Goal: Task Accomplishment & Management: Manage account settings

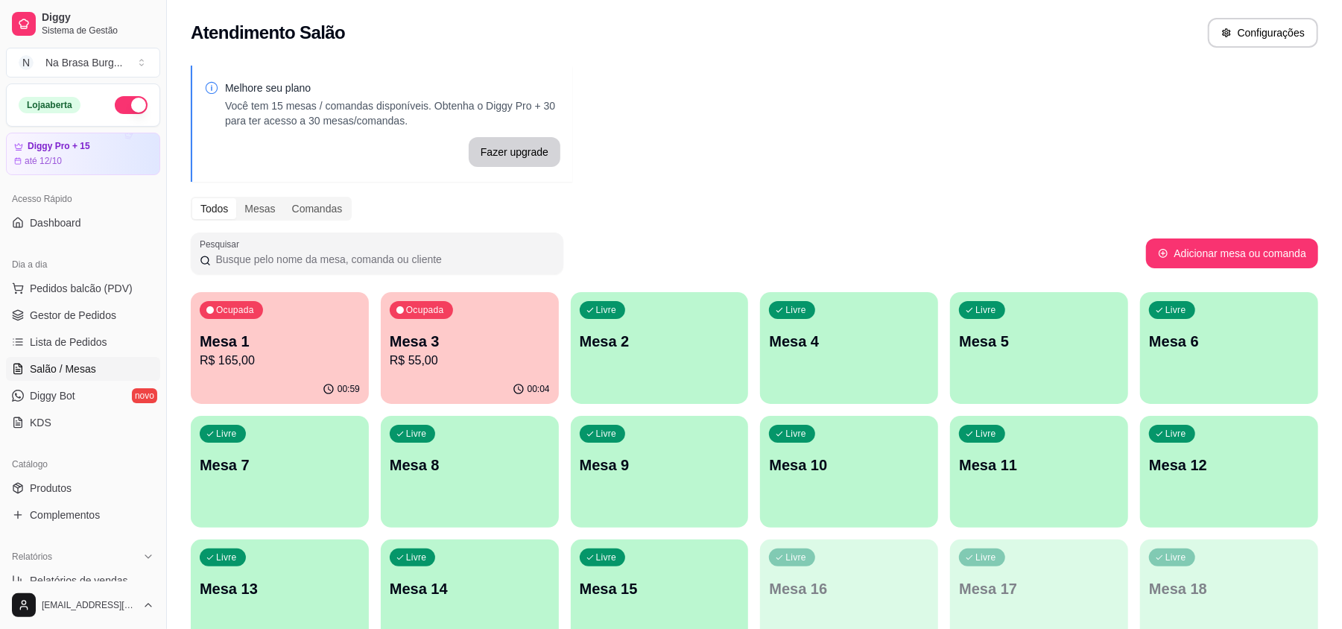
click at [272, 346] on p "Mesa 1" at bounding box center [280, 341] width 160 height 21
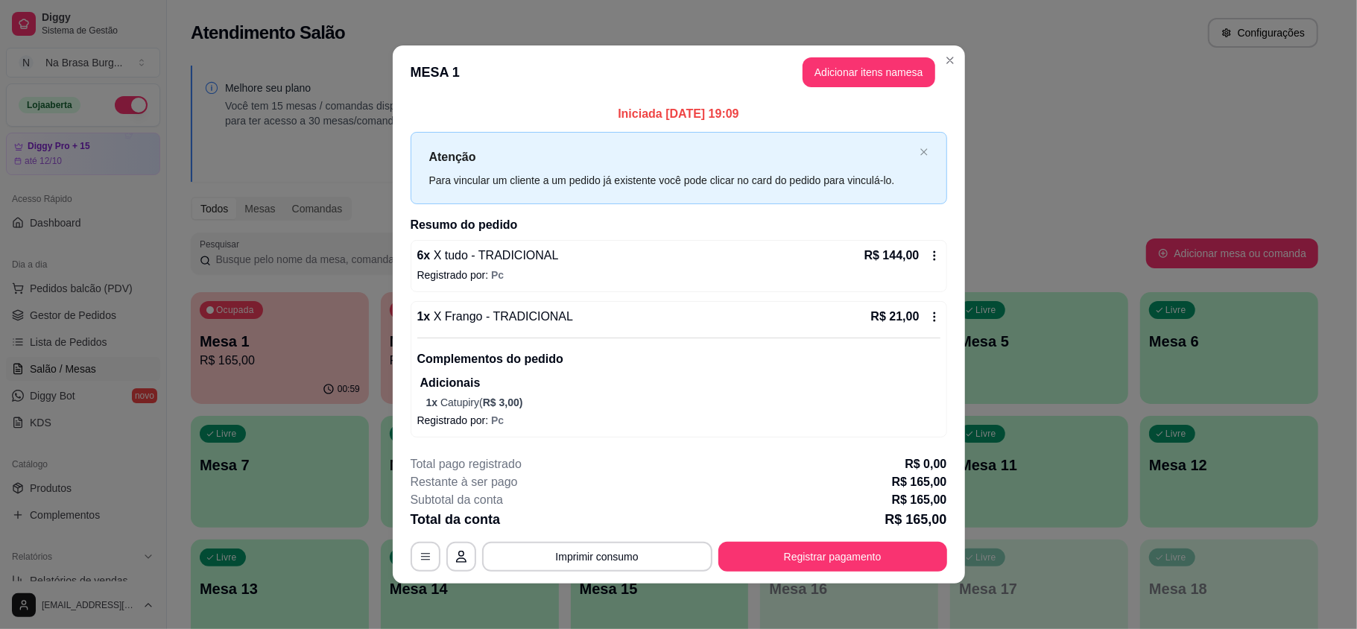
scroll to position [3, 0]
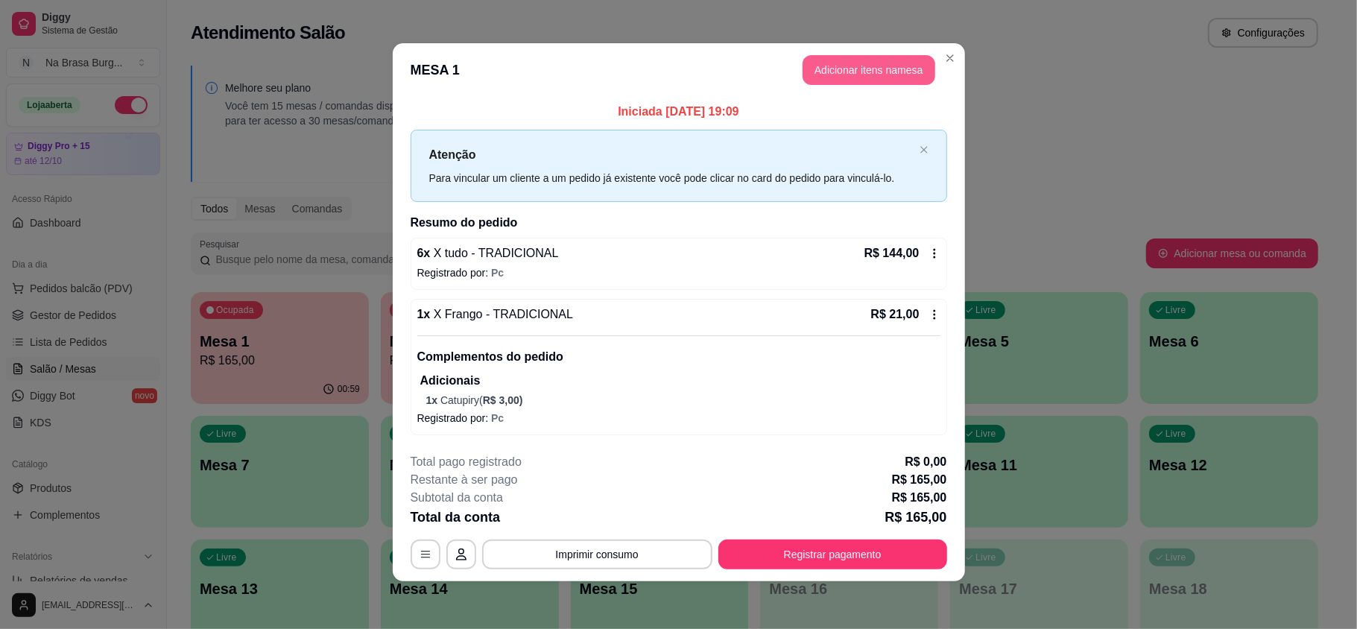
click at [879, 69] on button "Adicionar itens na mesa" at bounding box center [868, 70] width 133 height 30
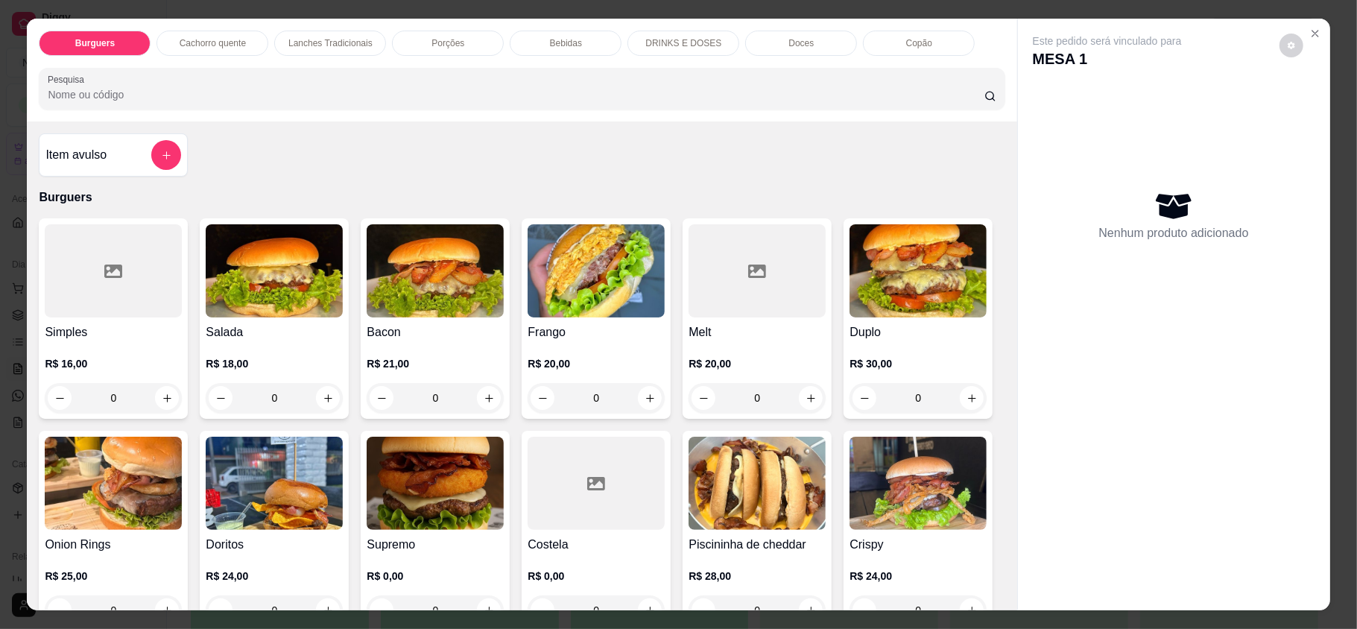
click at [550, 42] on p "Bebidas" at bounding box center [566, 43] width 32 height 12
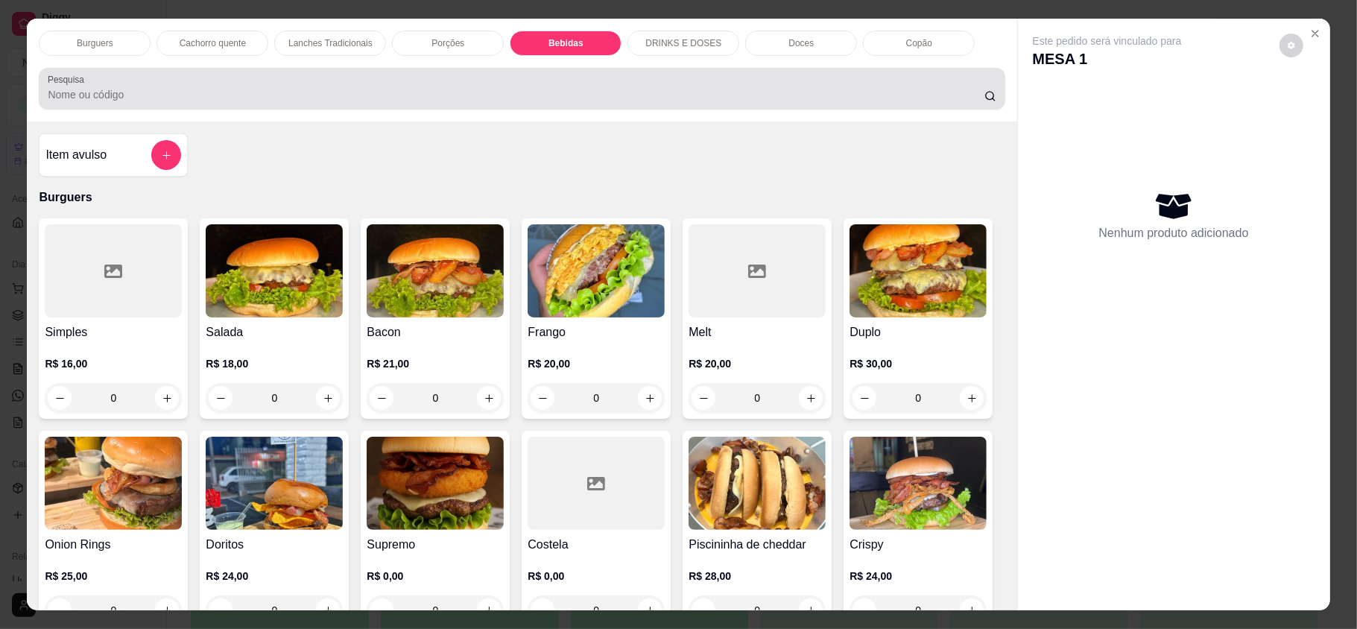
scroll to position [28, 0]
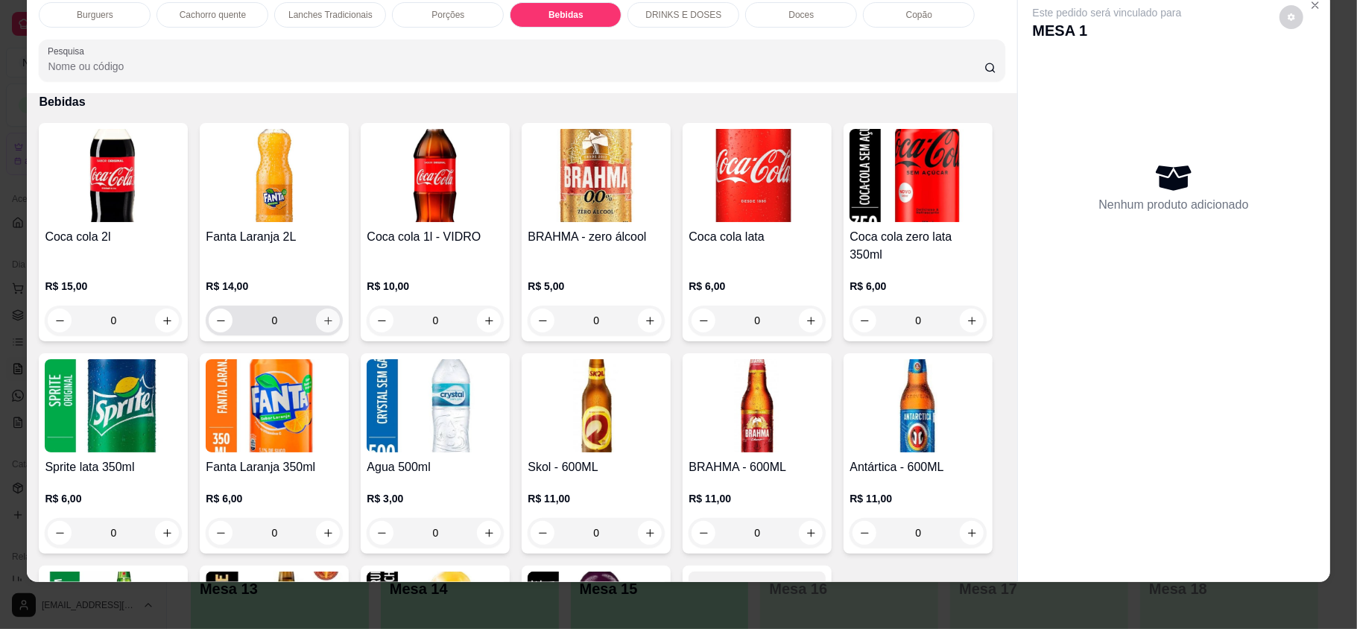
click at [328, 308] on button "increase-product-quantity" at bounding box center [328, 320] width 24 height 24
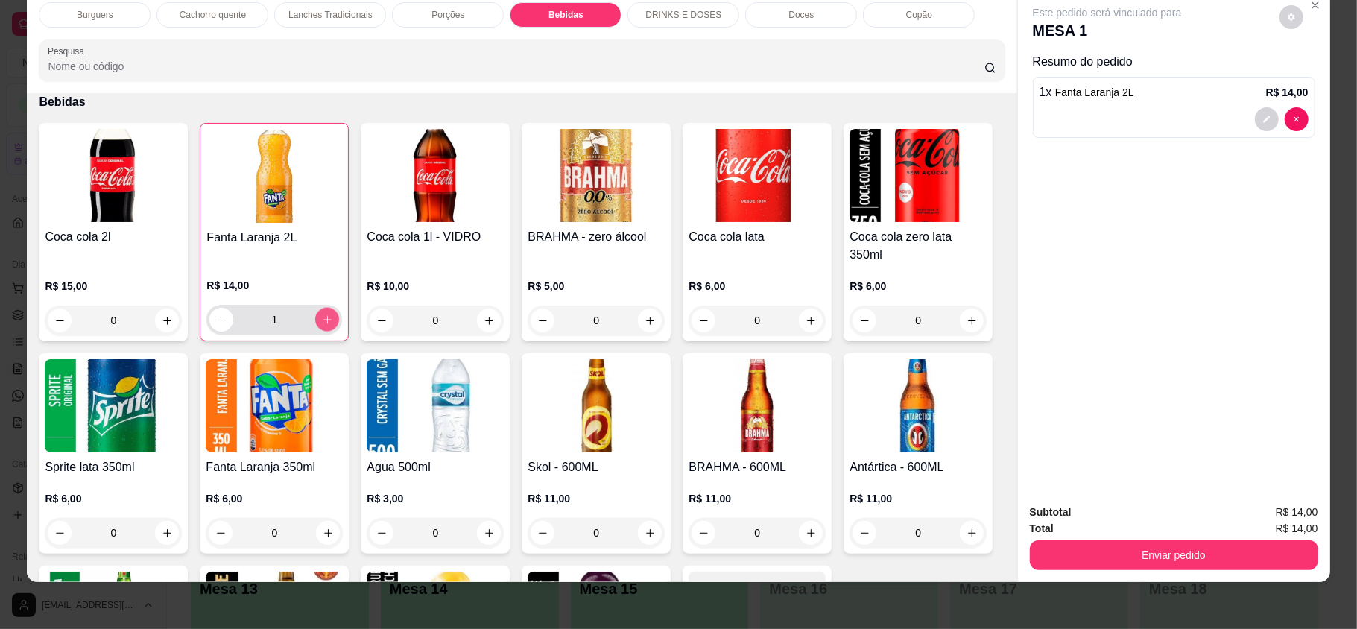
click at [328, 308] on button "increase-product-quantity" at bounding box center [327, 320] width 24 height 24
type input "2"
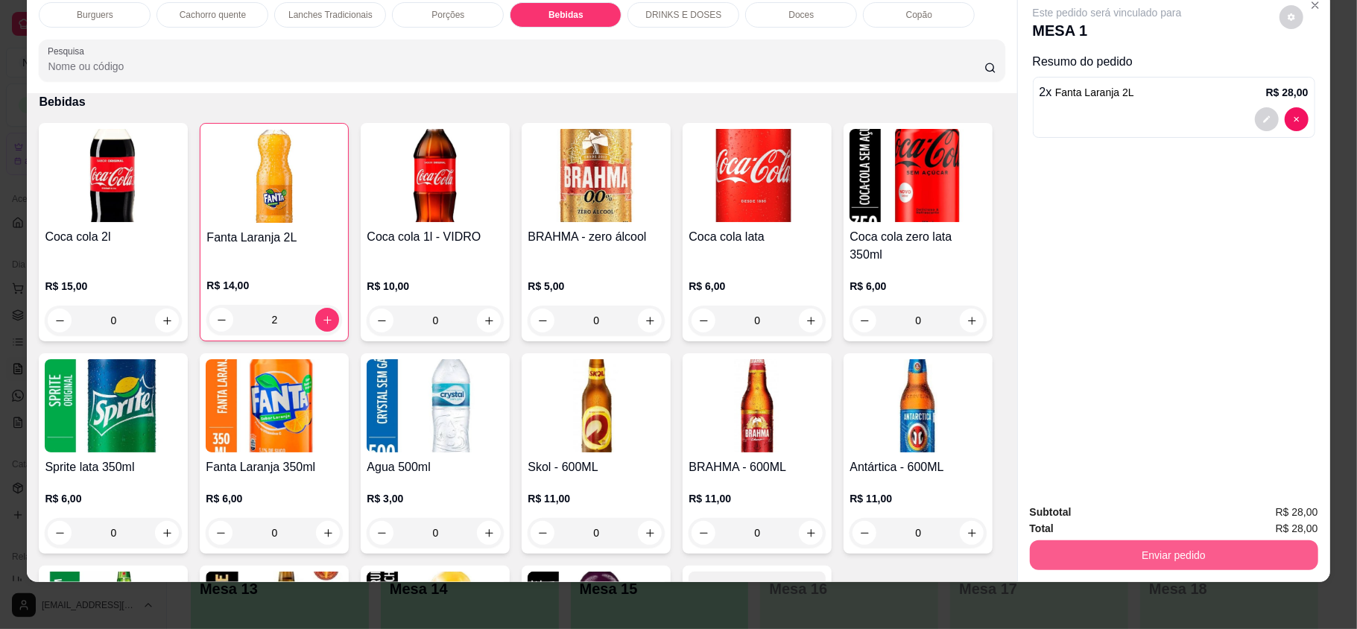
click at [1094, 545] on button "Enviar pedido" at bounding box center [1174, 555] width 288 height 30
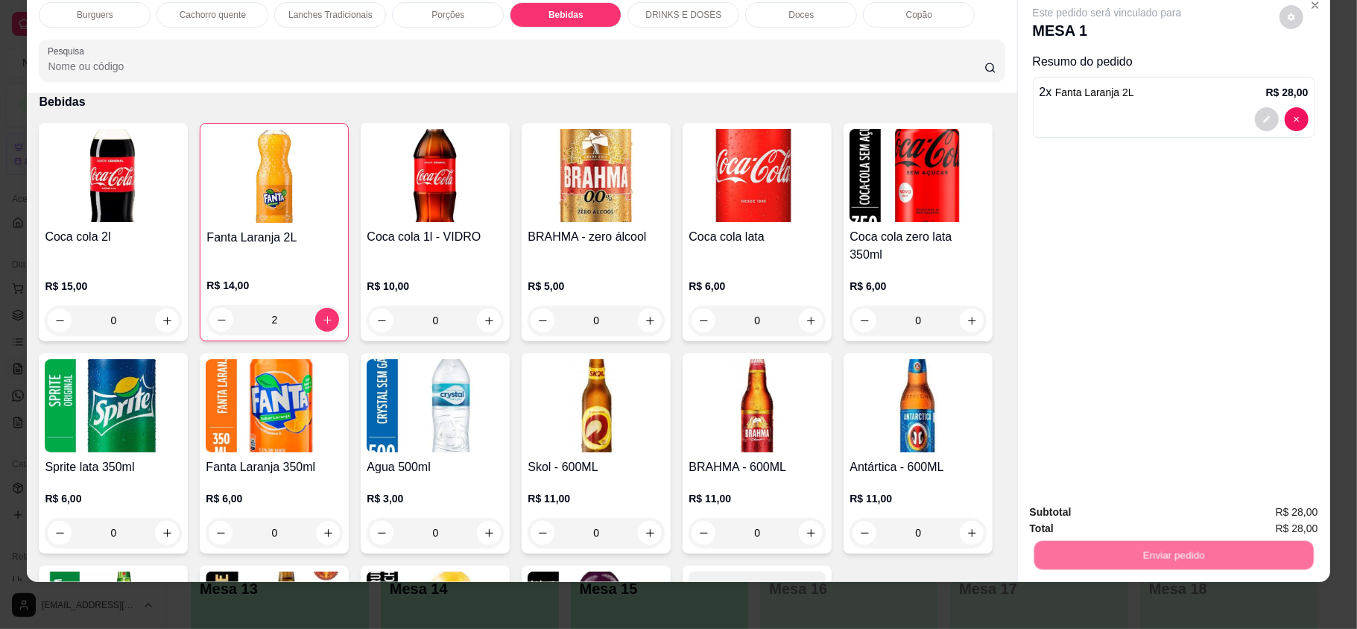
click at [1067, 504] on button "Não registrar e enviar pedido" at bounding box center [1122, 518] width 155 height 28
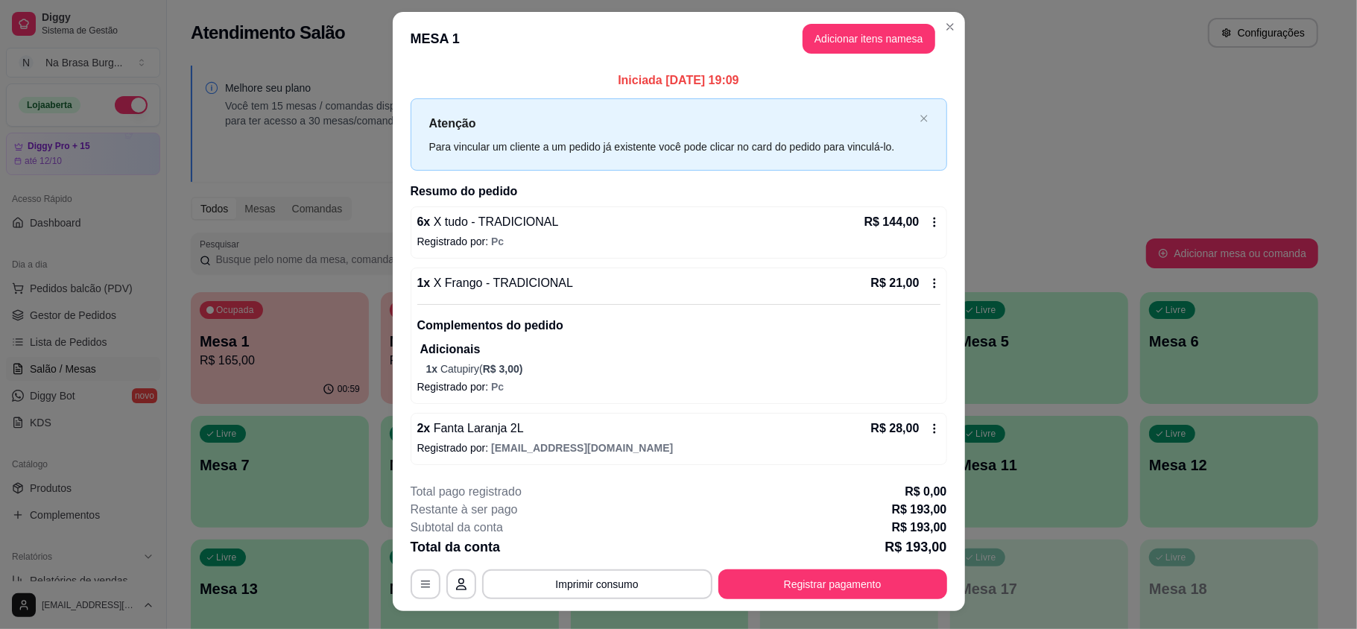
scroll to position [0, 0]
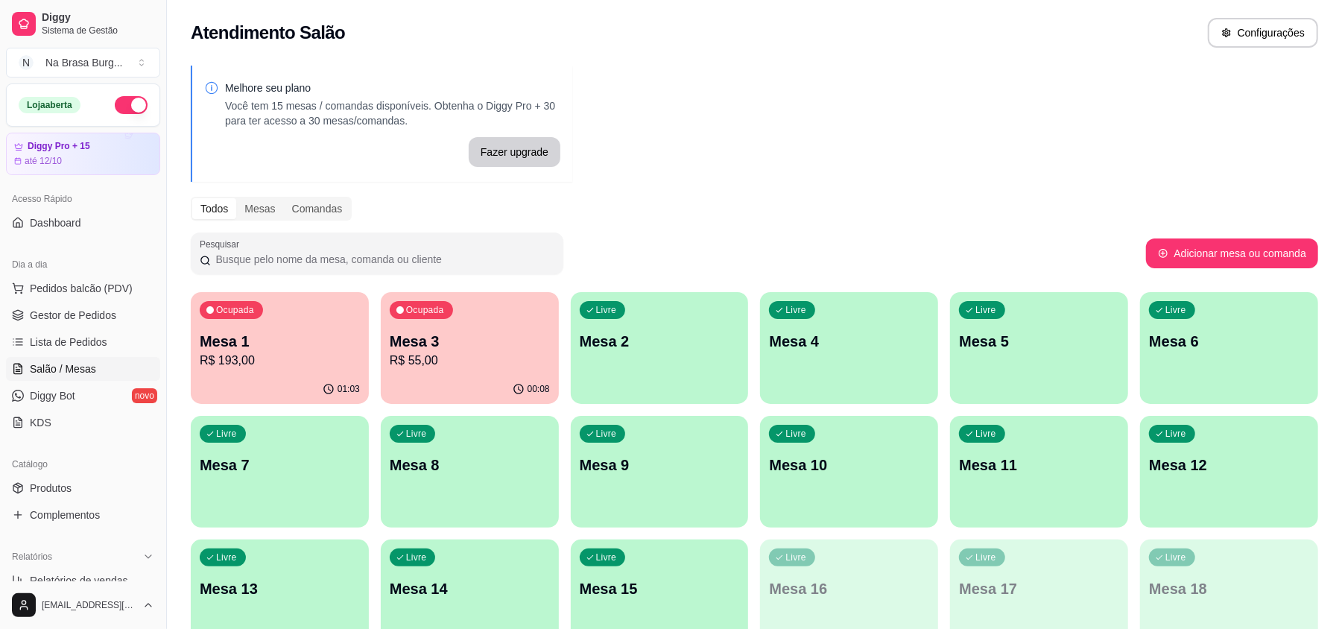
click at [267, 335] on p "Mesa 1" at bounding box center [280, 341] width 160 height 21
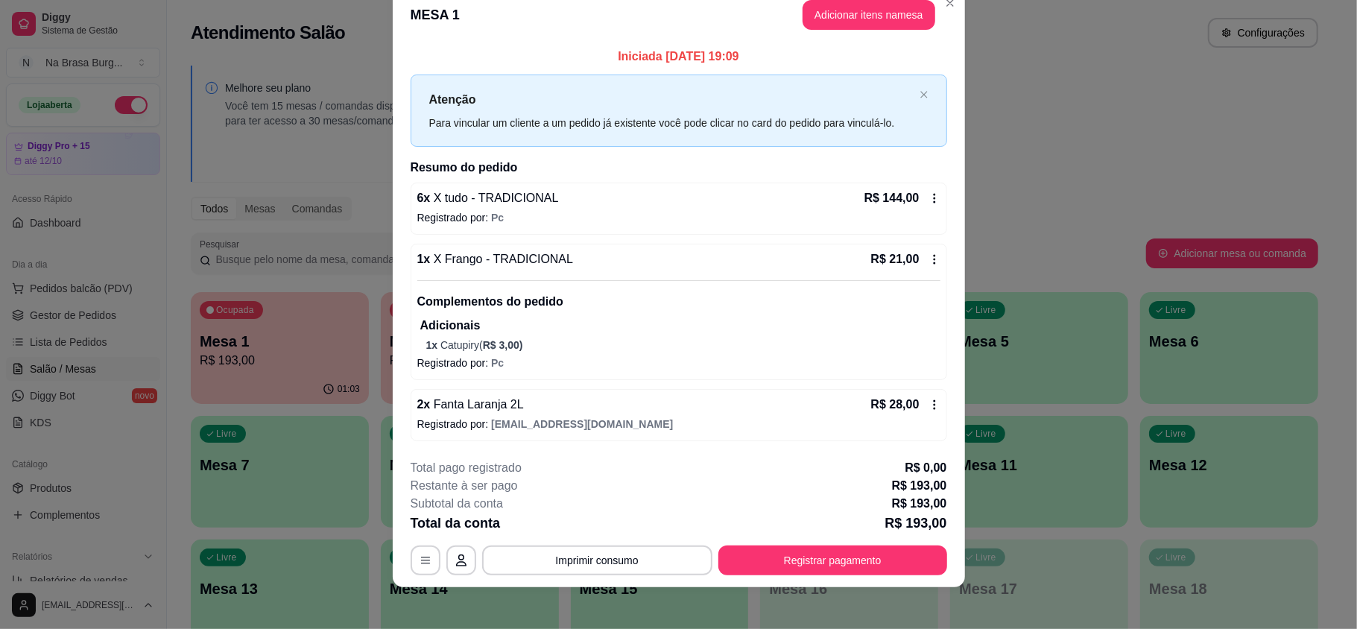
scroll to position [34, 0]
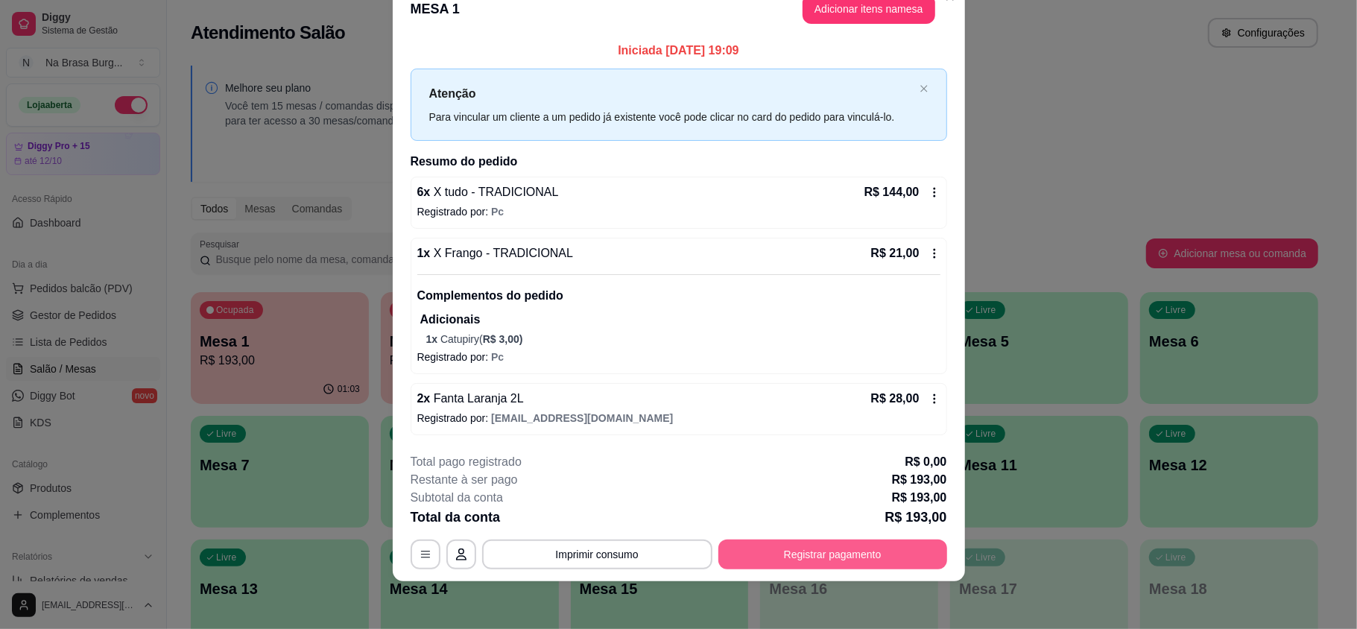
click at [869, 568] on button "Registrar pagamento" at bounding box center [832, 554] width 229 height 30
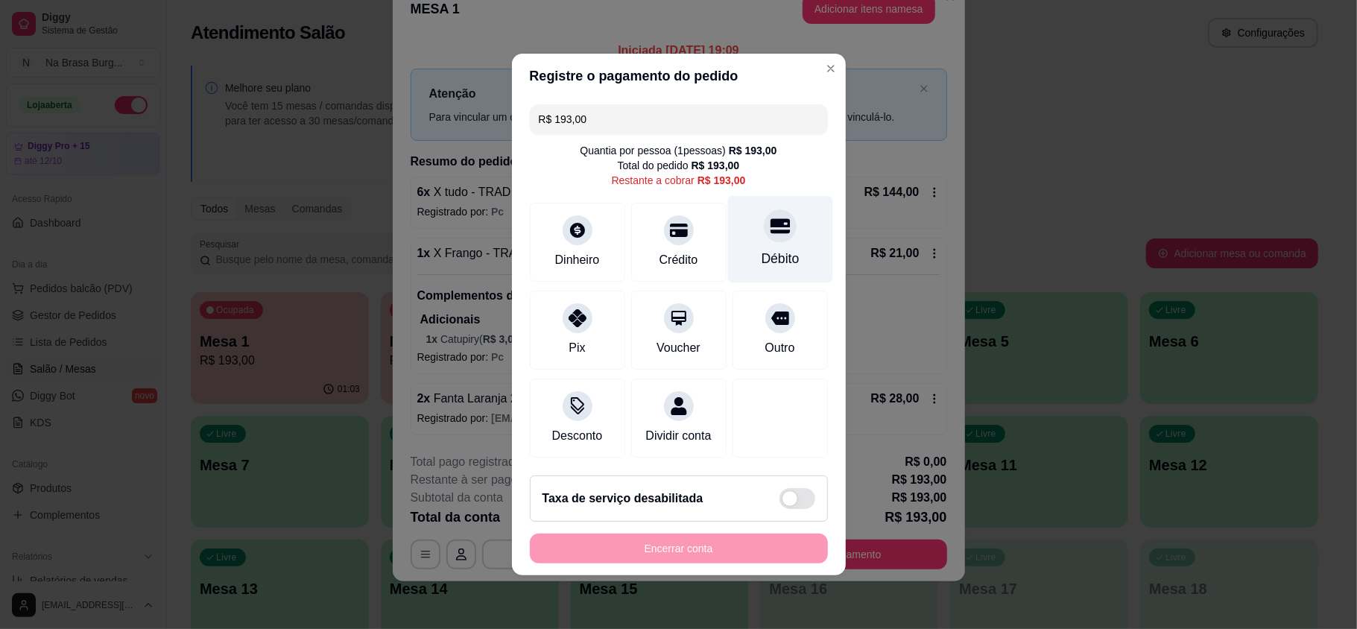
click at [770, 219] on icon at bounding box center [779, 225] width 19 height 19
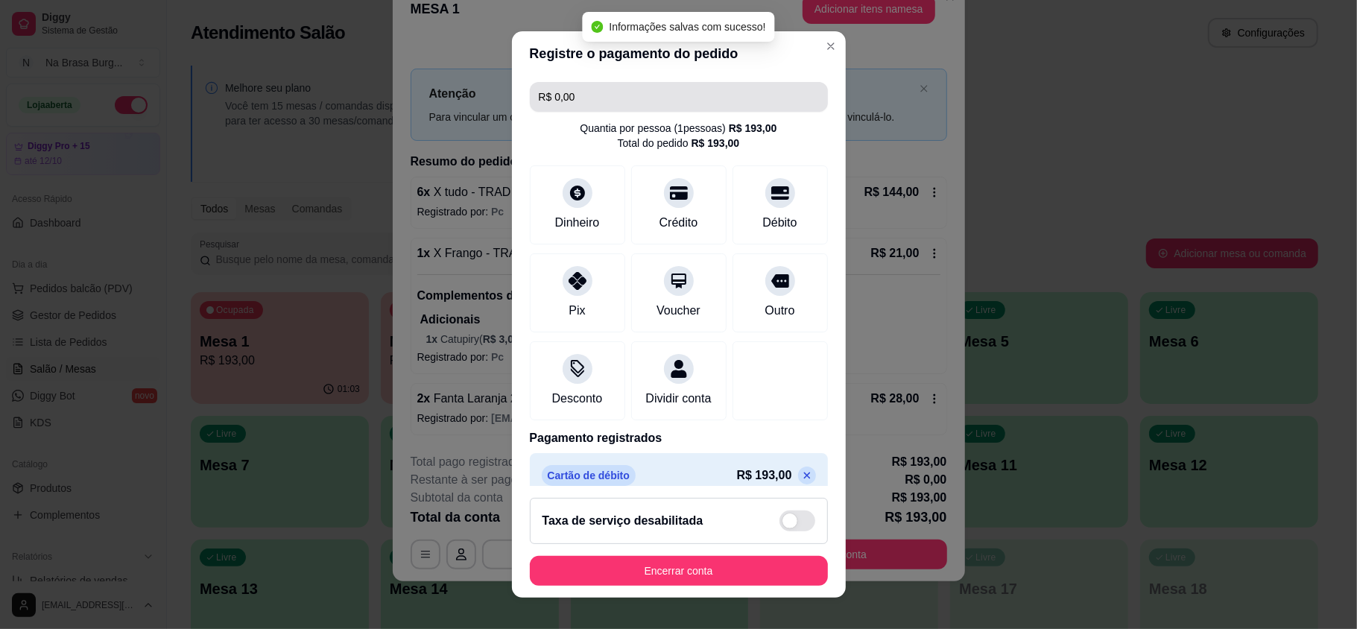
click at [587, 101] on input "R$ 0,00" at bounding box center [679, 97] width 280 height 30
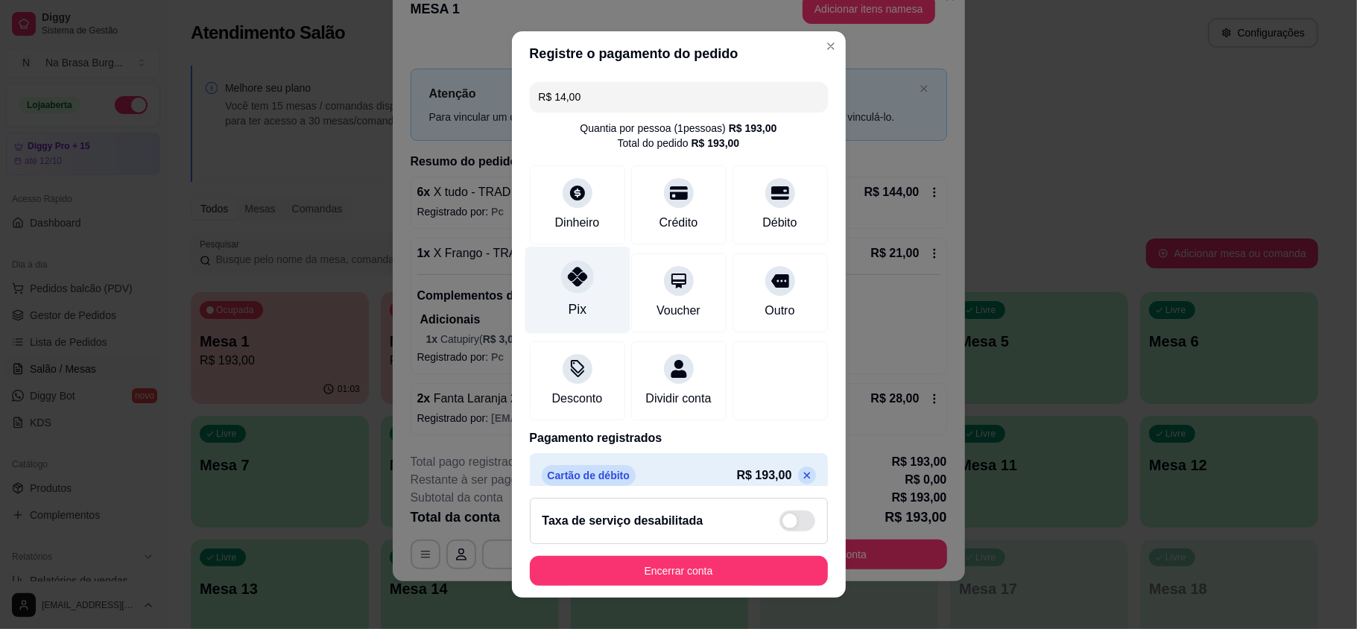
scroll to position [37, 0]
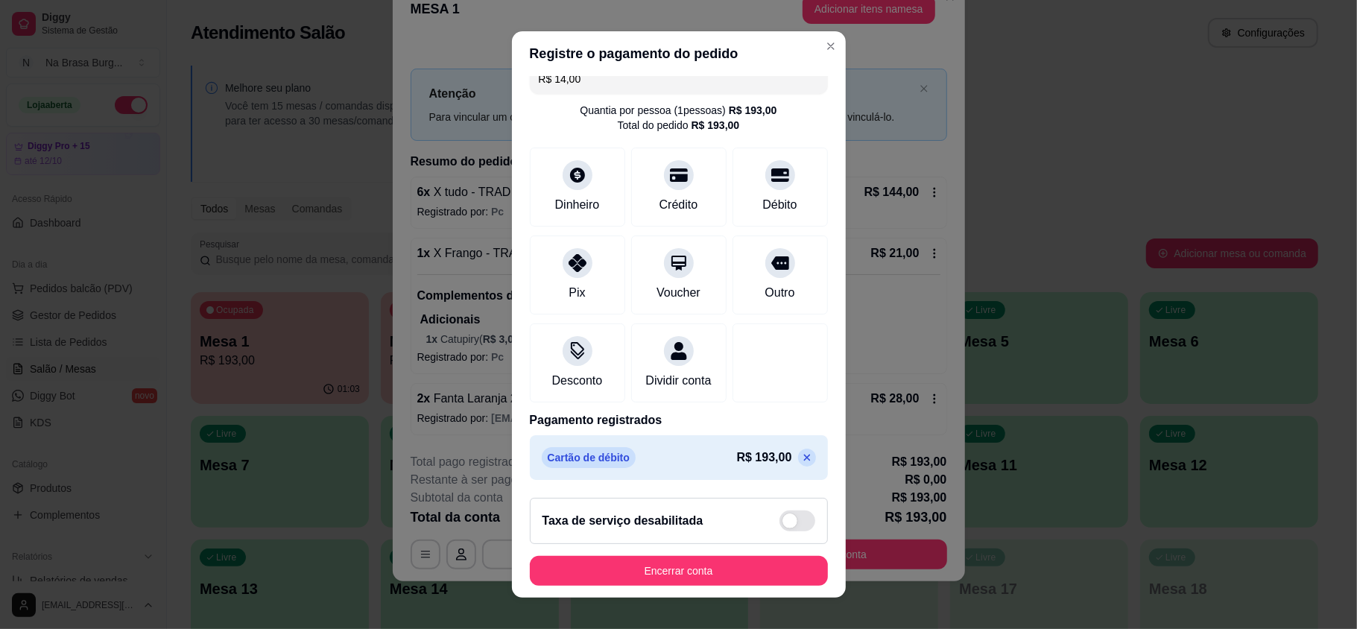
click at [801, 457] on icon at bounding box center [807, 457] width 12 height 12
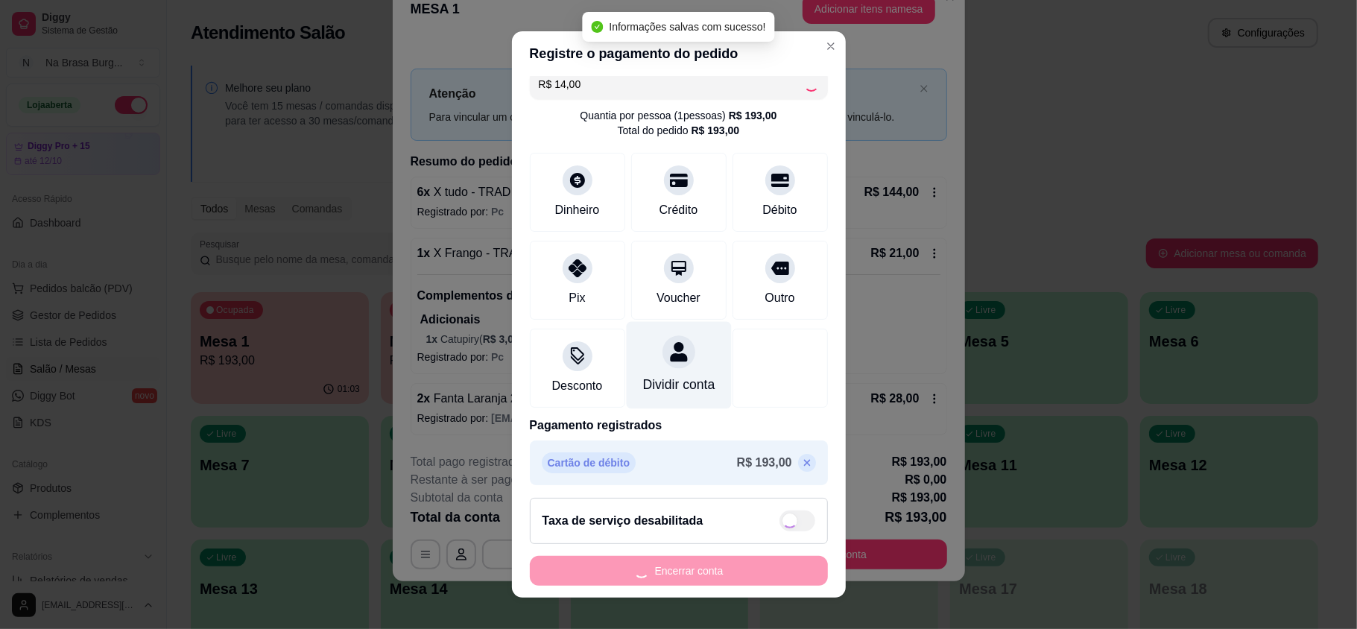
scroll to position [0, 0]
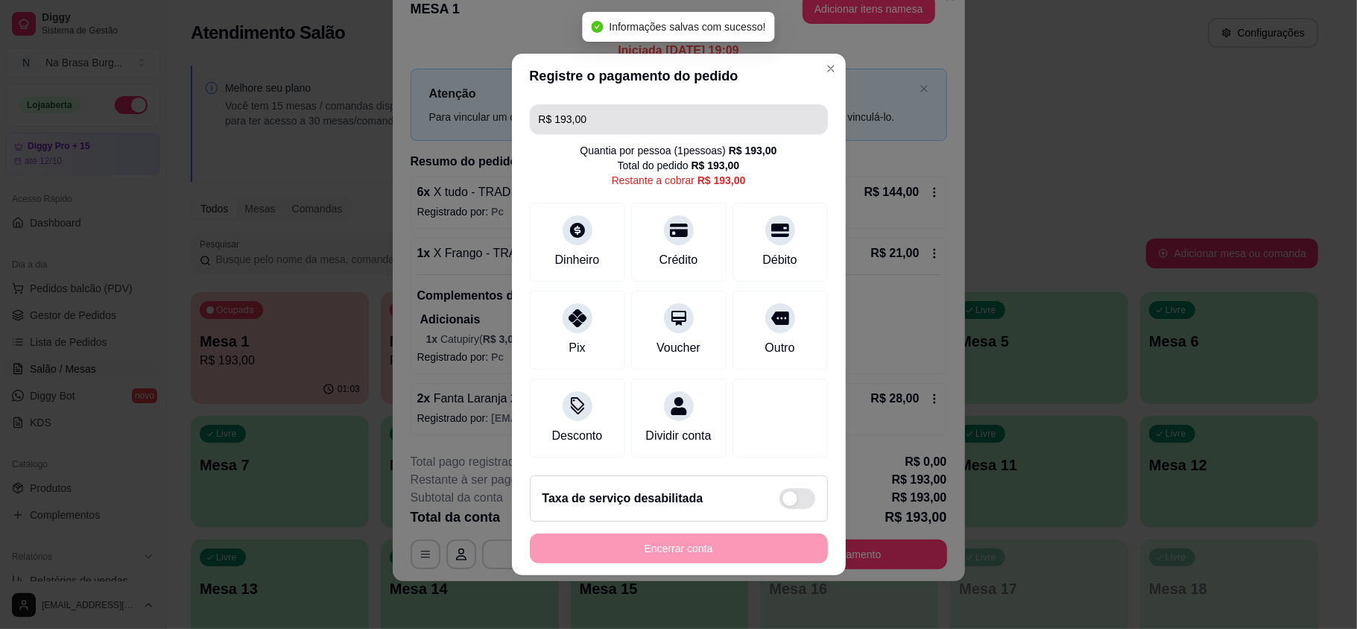
click at [635, 106] on input "R$ 193,00" at bounding box center [679, 119] width 280 height 30
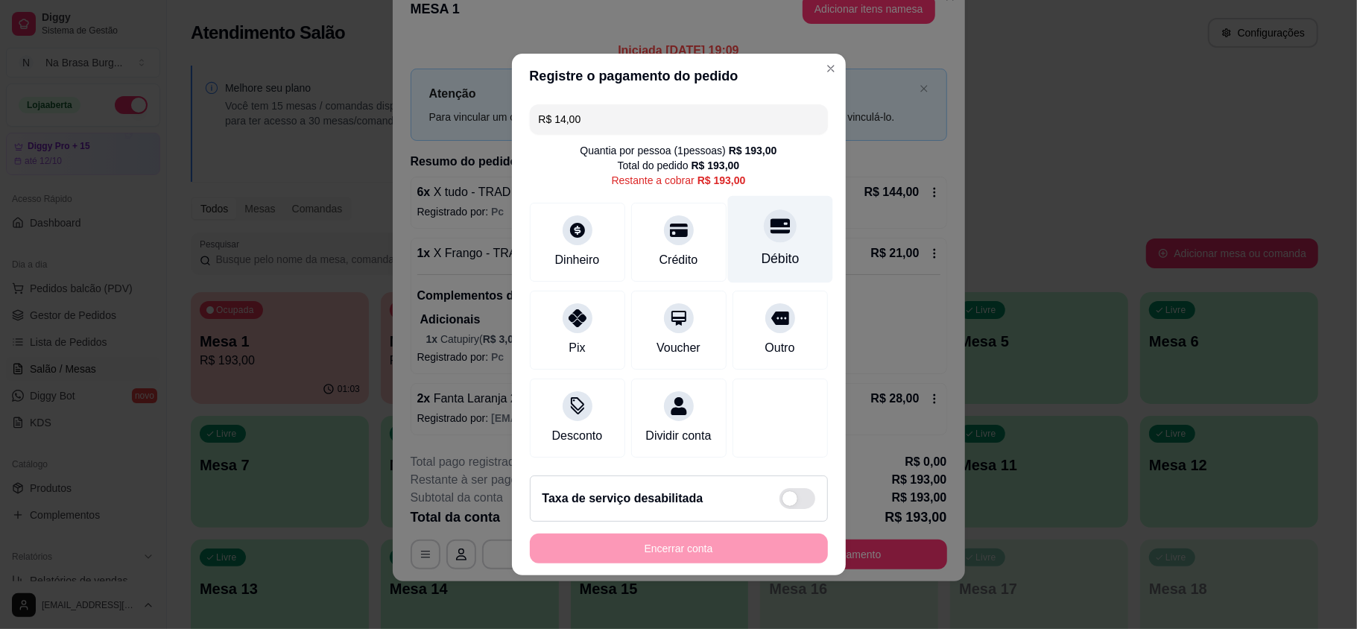
click at [784, 234] on div "Débito" at bounding box center [779, 239] width 105 height 87
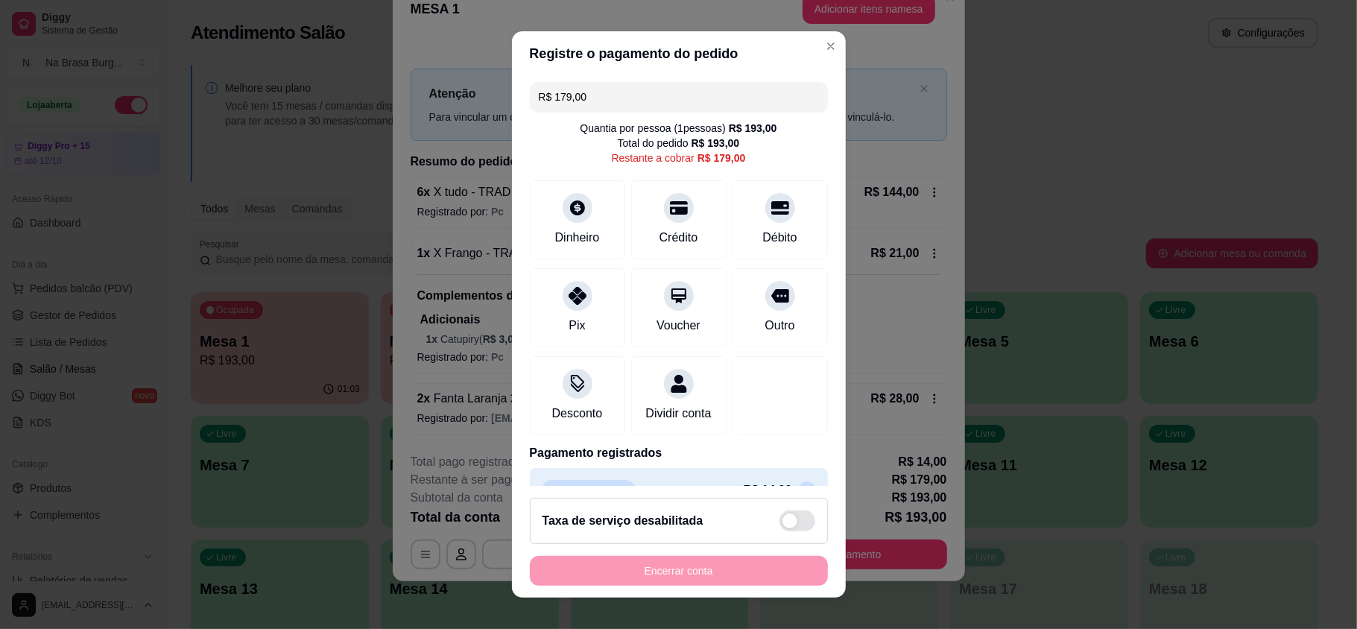
drag, startPoint x: 624, startPoint y: 89, endPoint x: 623, endPoint y: 102, distance: 12.7
click at [624, 88] on input "R$ 179,00" at bounding box center [679, 97] width 280 height 30
click at [681, 221] on div "Crédito" at bounding box center [678, 217] width 105 height 87
click at [563, 308] on div at bounding box center [577, 292] width 33 height 33
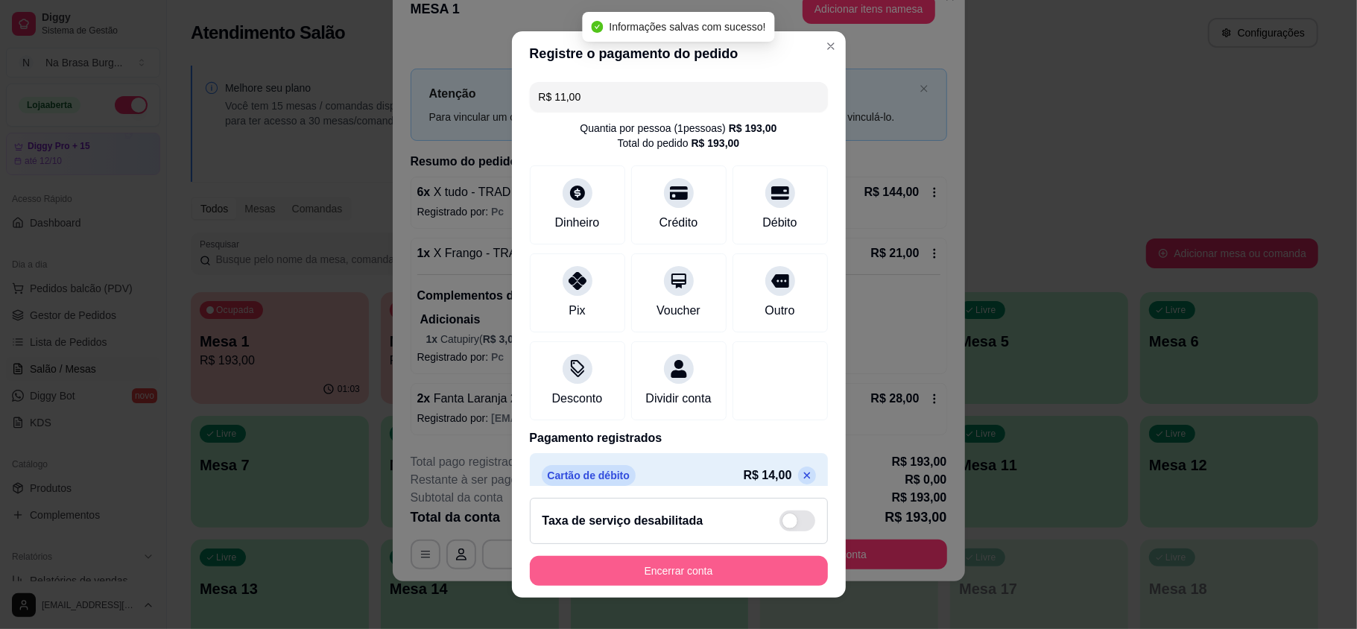
type input "R$ 0,00"
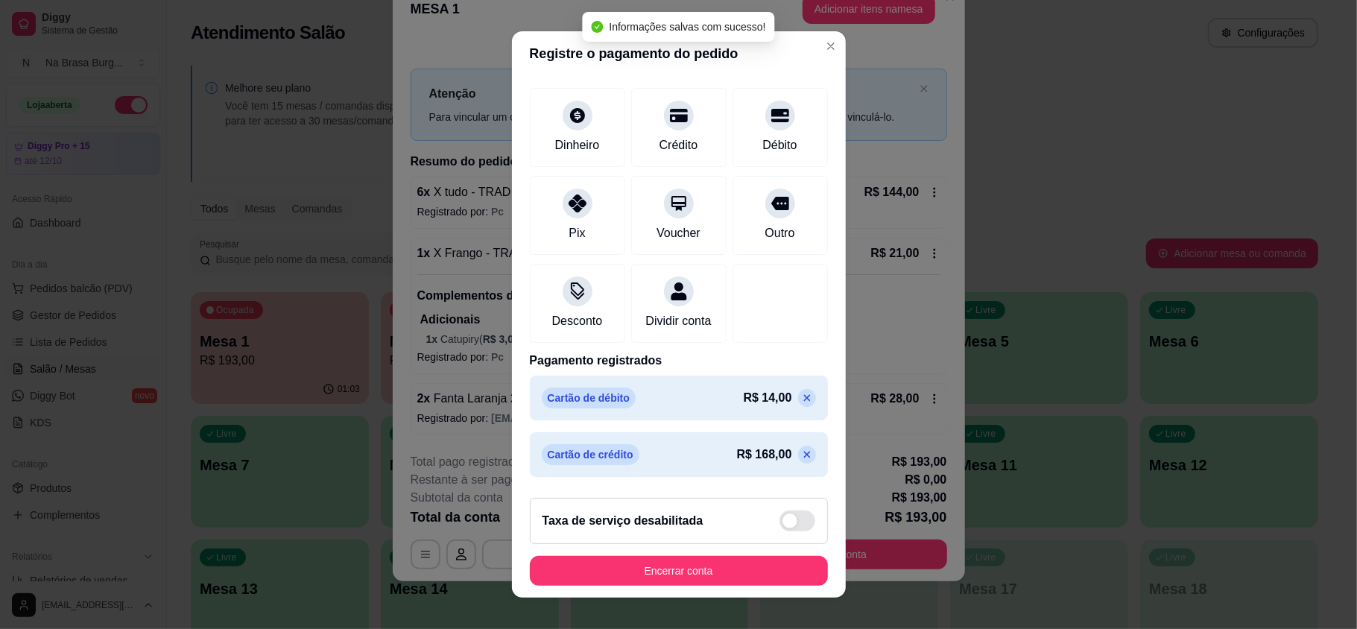
scroll to position [150, 0]
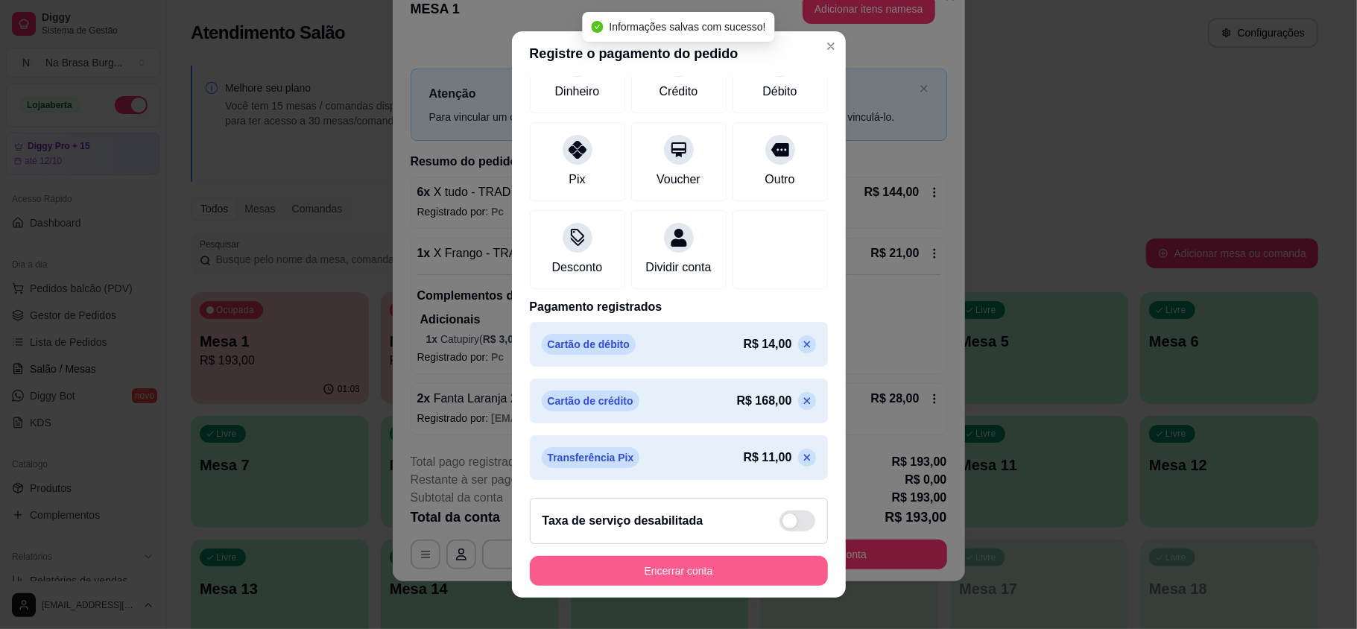
click at [700, 569] on button "Encerrar conta" at bounding box center [679, 571] width 298 height 30
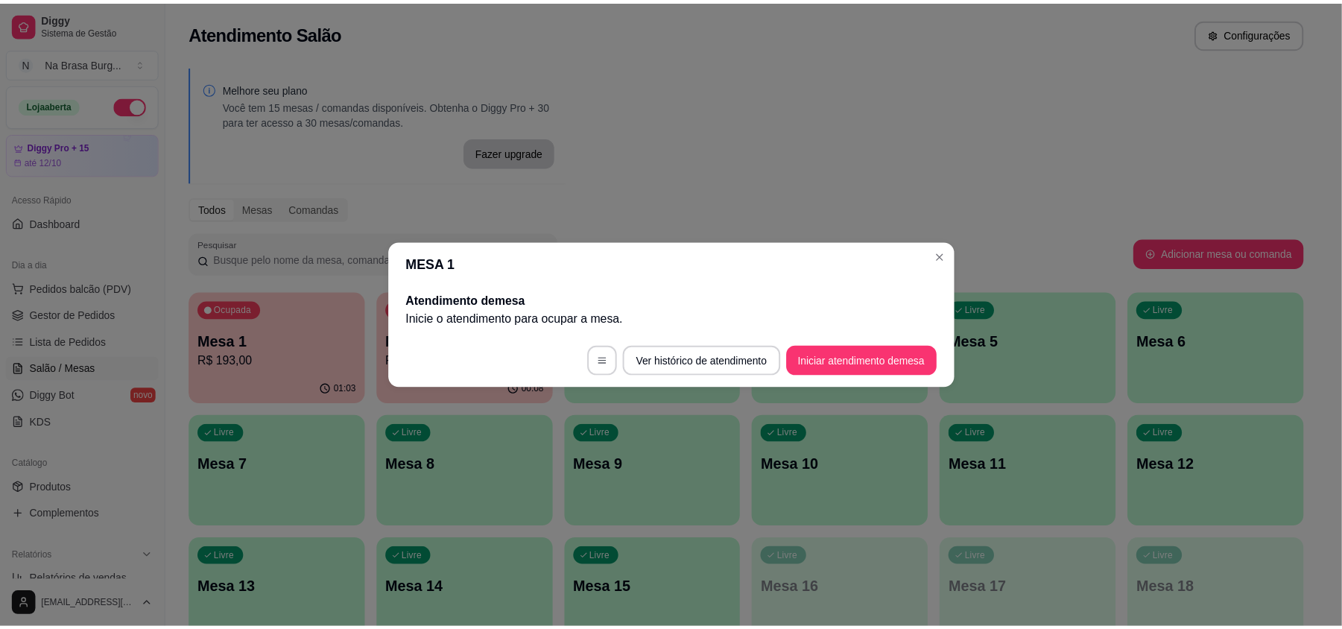
scroll to position [0, 0]
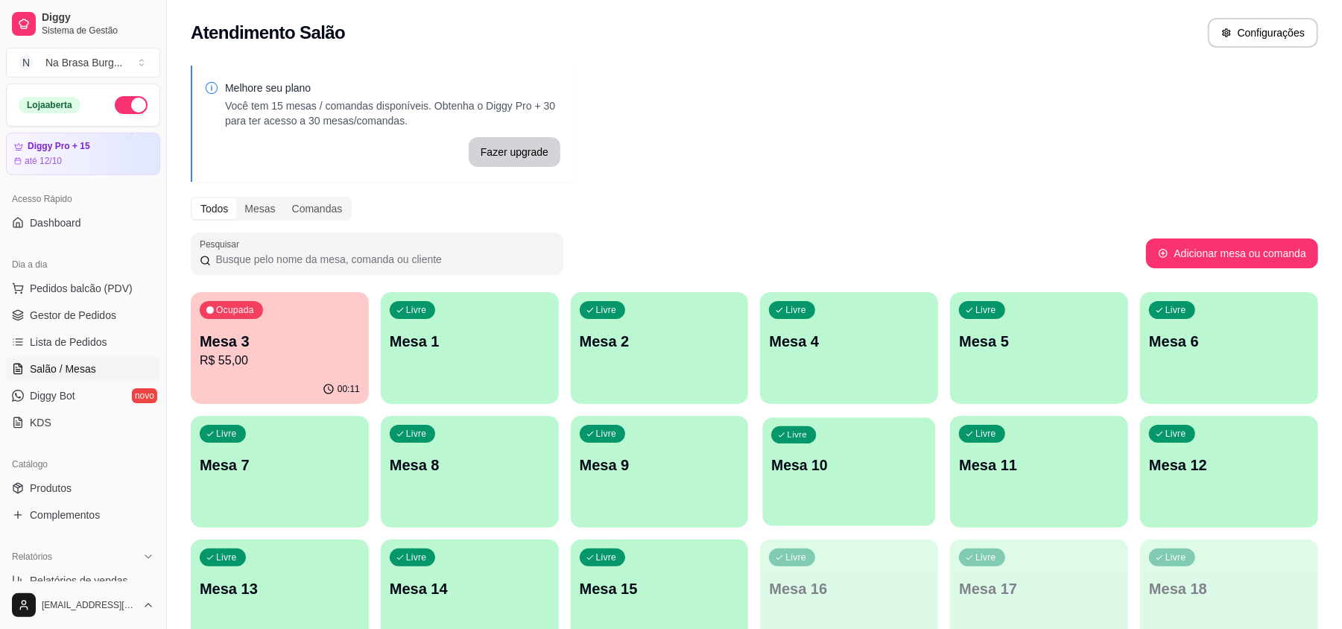
click at [918, 445] on div "Livre Mesa 10" at bounding box center [849, 462] width 173 height 91
click at [919, 108] on div "Melhore seu plano Você tem 15 mesas / comandas disponíveis. Obtenha o Diggy Pro…" at bounding box center [754, 363] width 1175 height 612
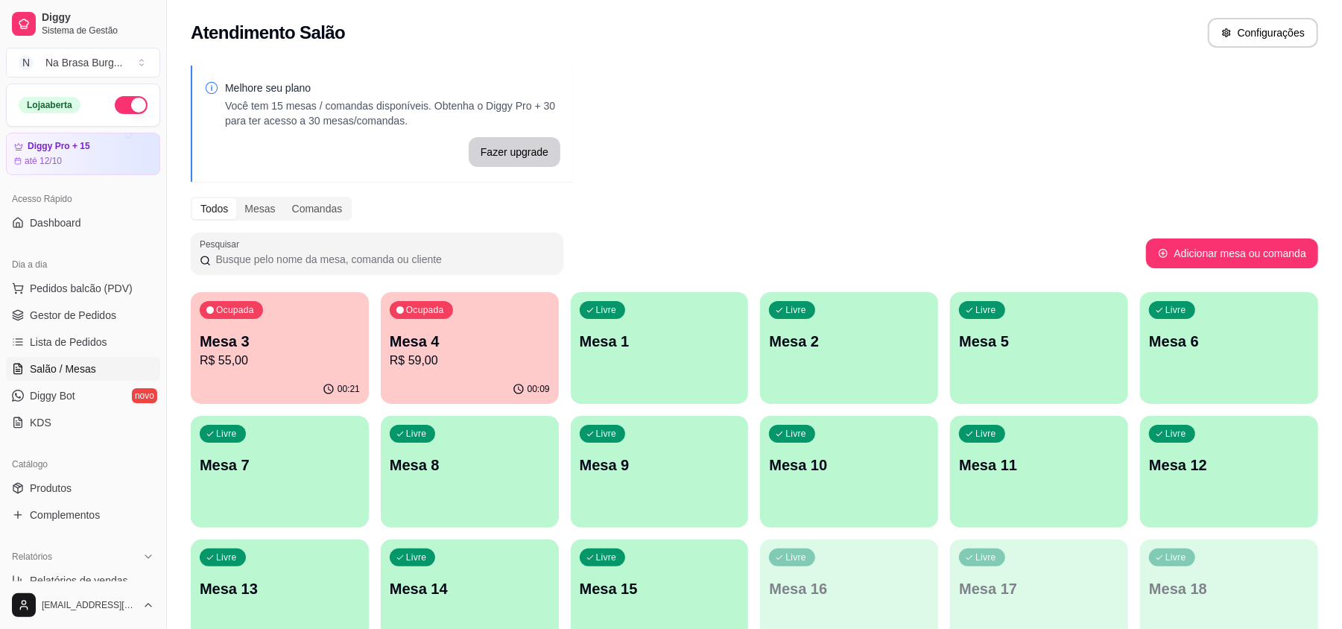
click at [96, 329] on ul "Pedidos balcão (PDV) Gestor de Pedidos Lista de Pedidos Salão / Mesas Diggy Bot…" at bounding box center [83, 355] width 154 height 158
click at [96, 334] on span "Lista de Pedidos" at bounding box center [68, 341] width 77 height 15
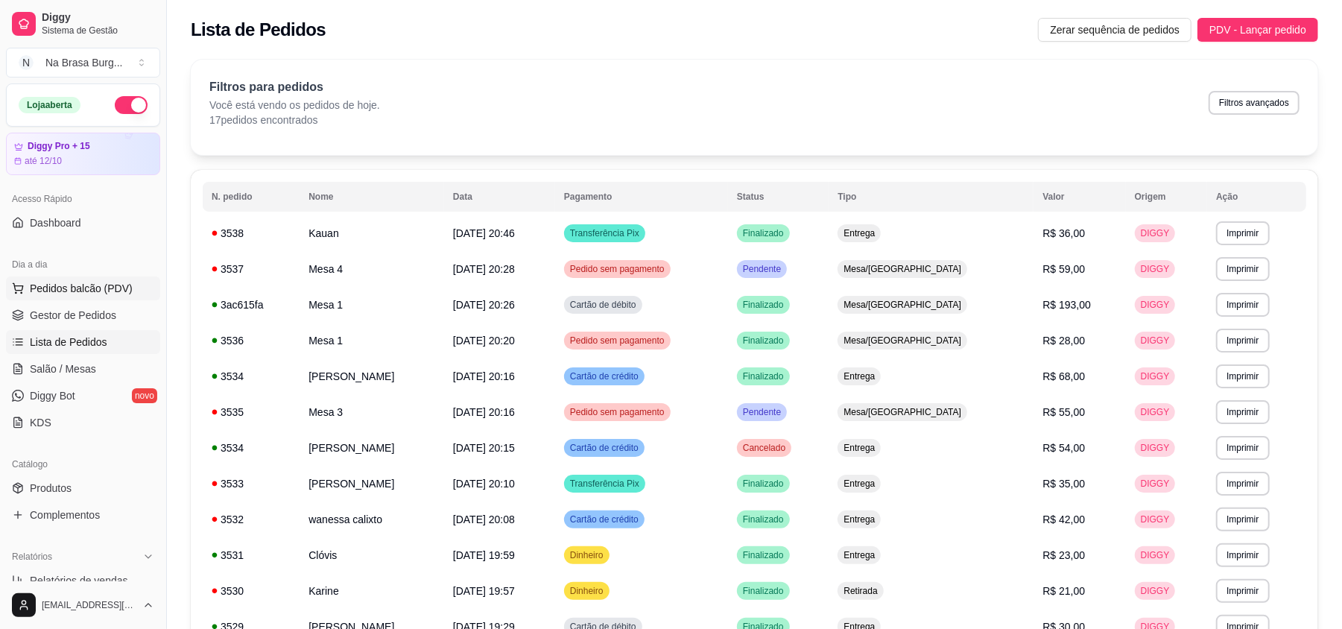
click at [88, 300] on button "Pedidos balcão (PDV)" at bounding box center [83, 288] width 154 height 24
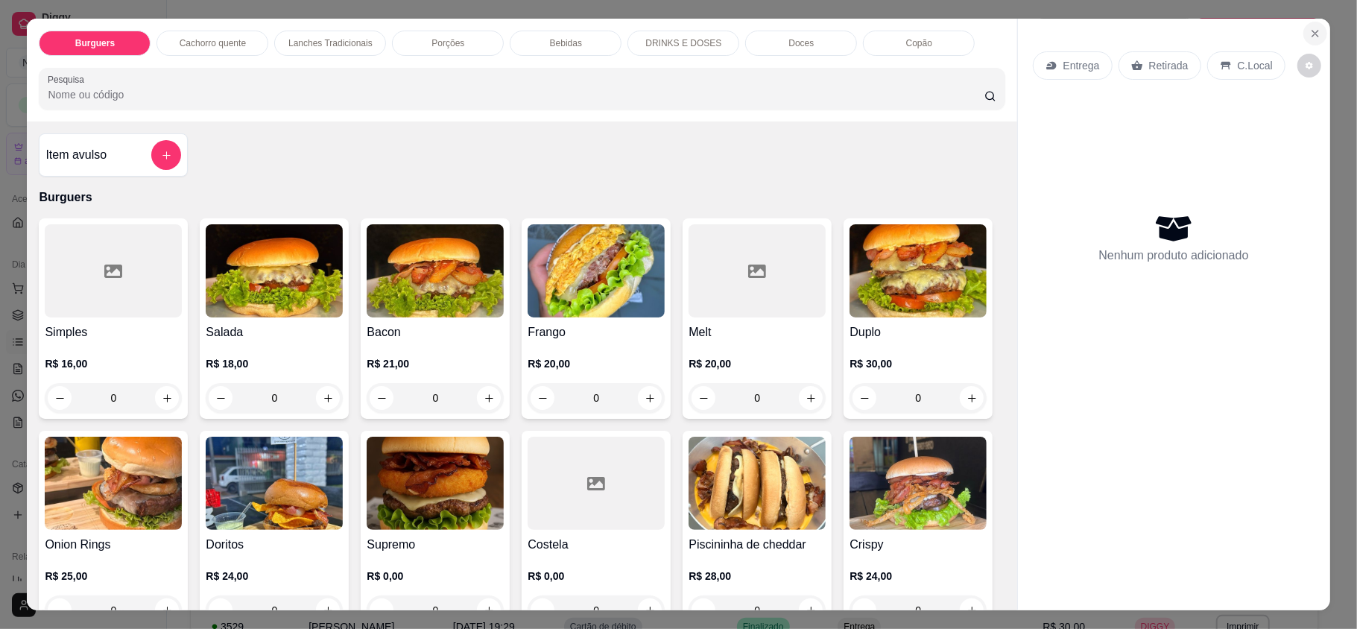
click at [1314, 34] on button "Close" at bounding box center [1315, 34] width 24 height 24
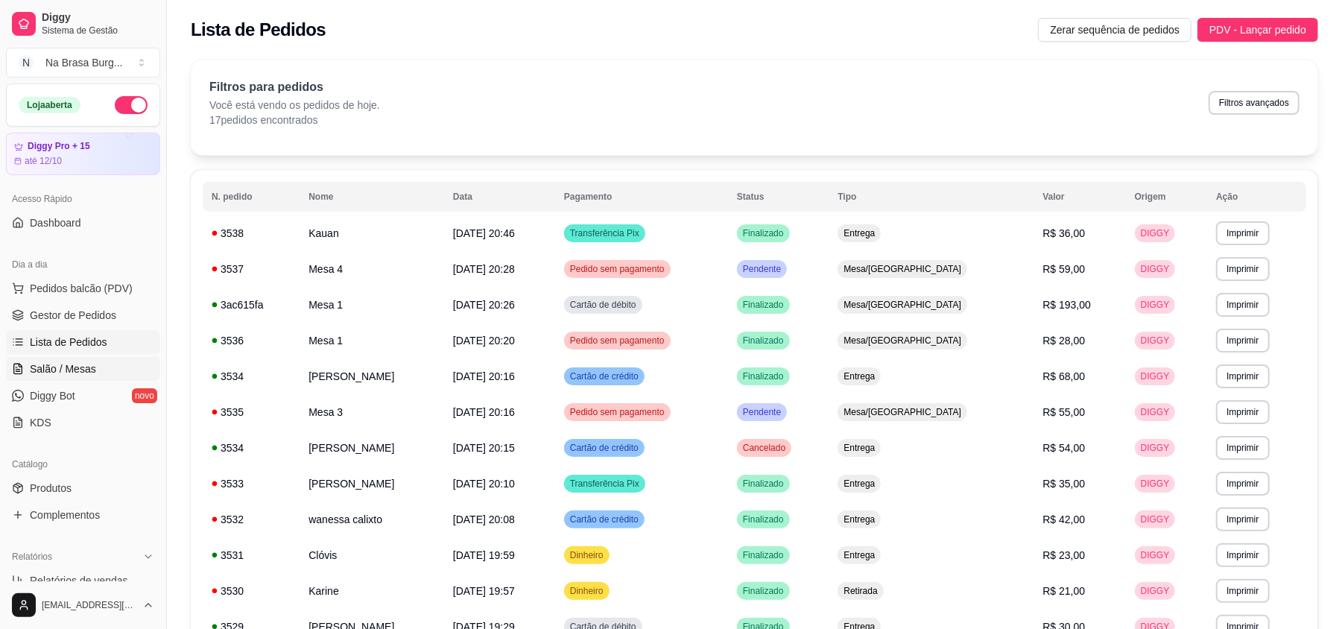
click at [85, 371] on span "Salão / Mesas" at bounding box center [63, 368] width 66 height 15
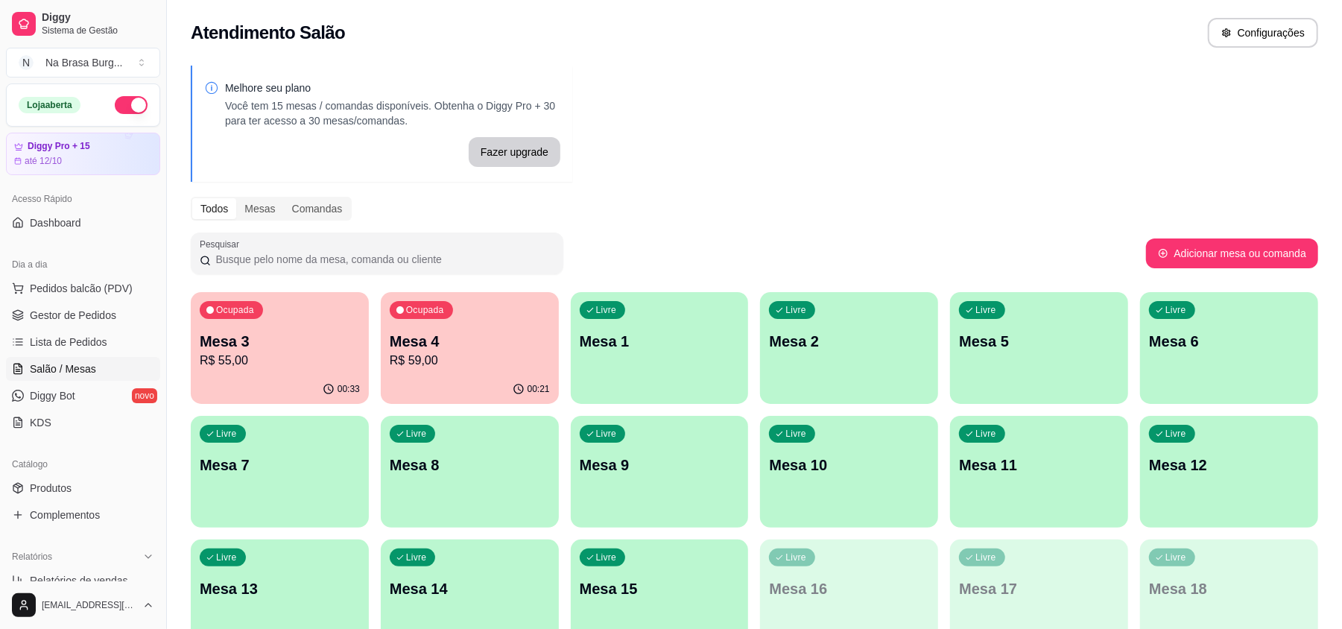
click at [400, 379] on div "00:21" at bounding box center [470, 389] width 178 height 29
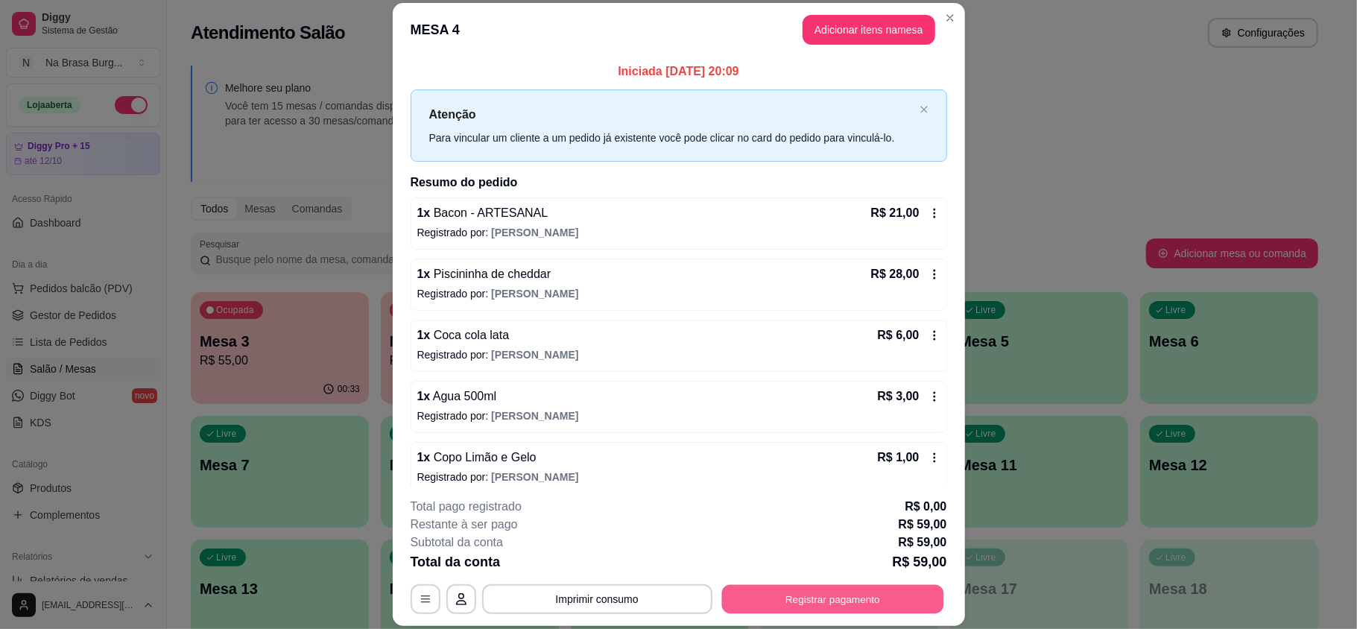
click at [836, 609] on button "Registrar pagamento" at bounding box center [832, 598] width 222 height 29
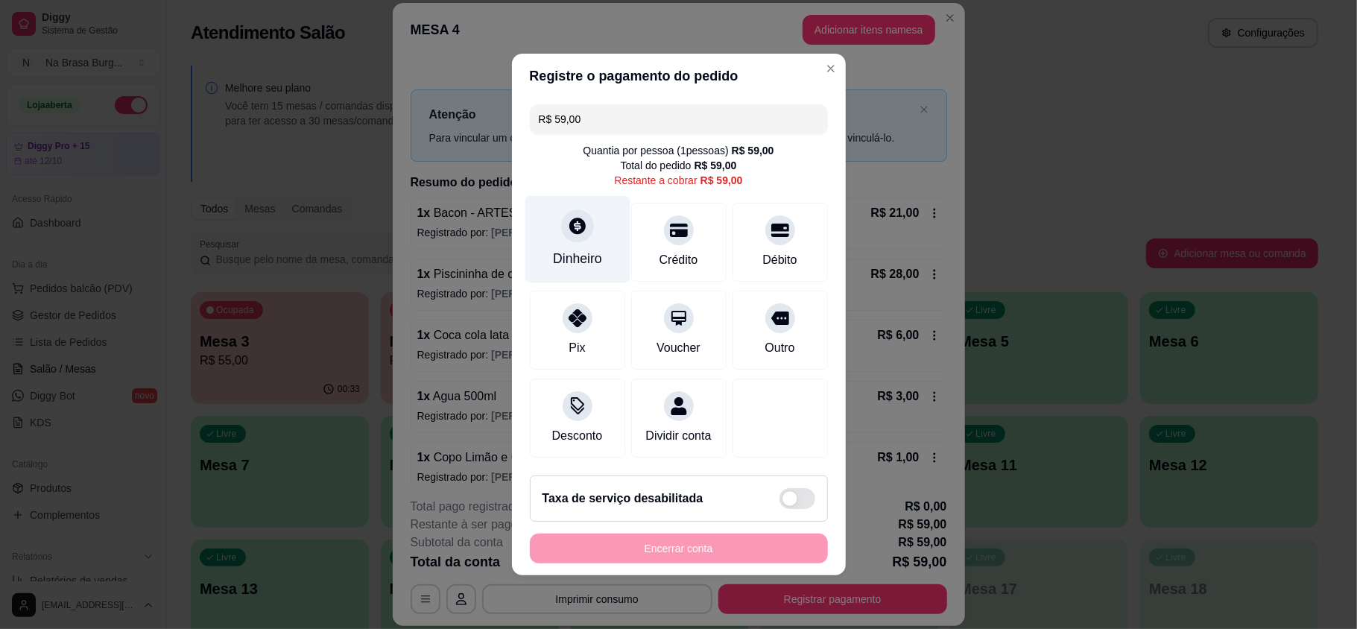
click at [606, 254] on div "Dinheiro" at bounding box center [576, 239] width 105 height 87
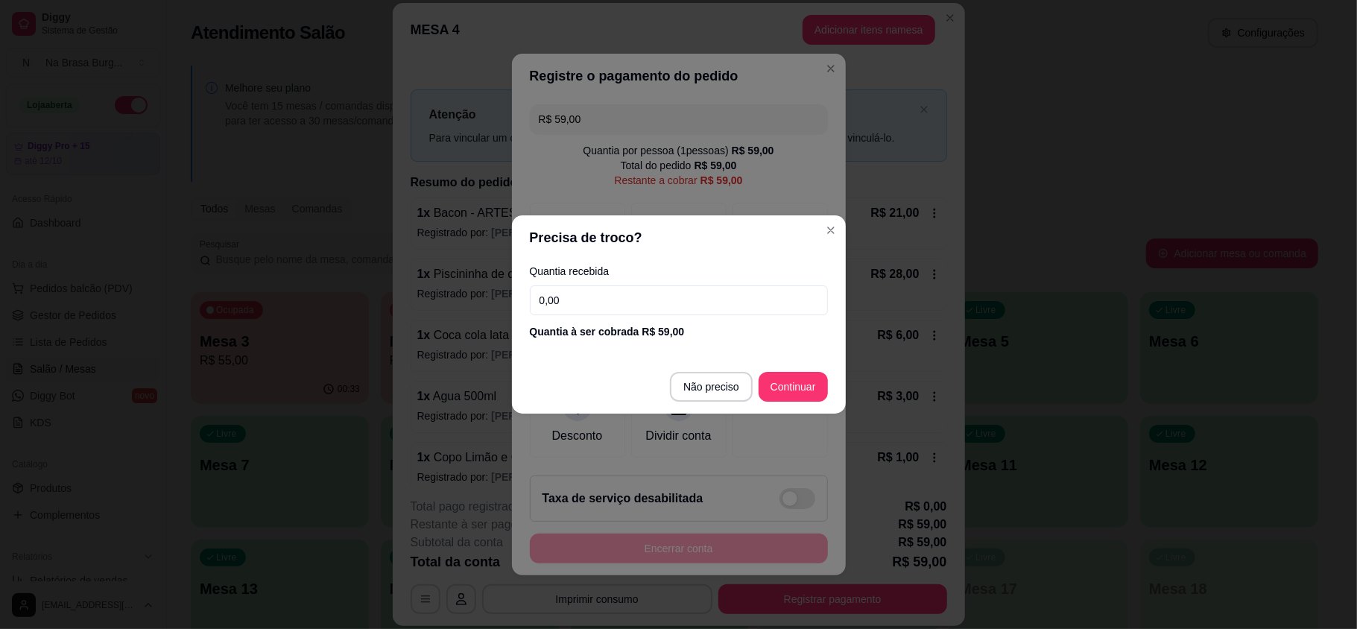
click at [691, 310] on input "0,00" at bounding box center [679, 300] width 298 height 30
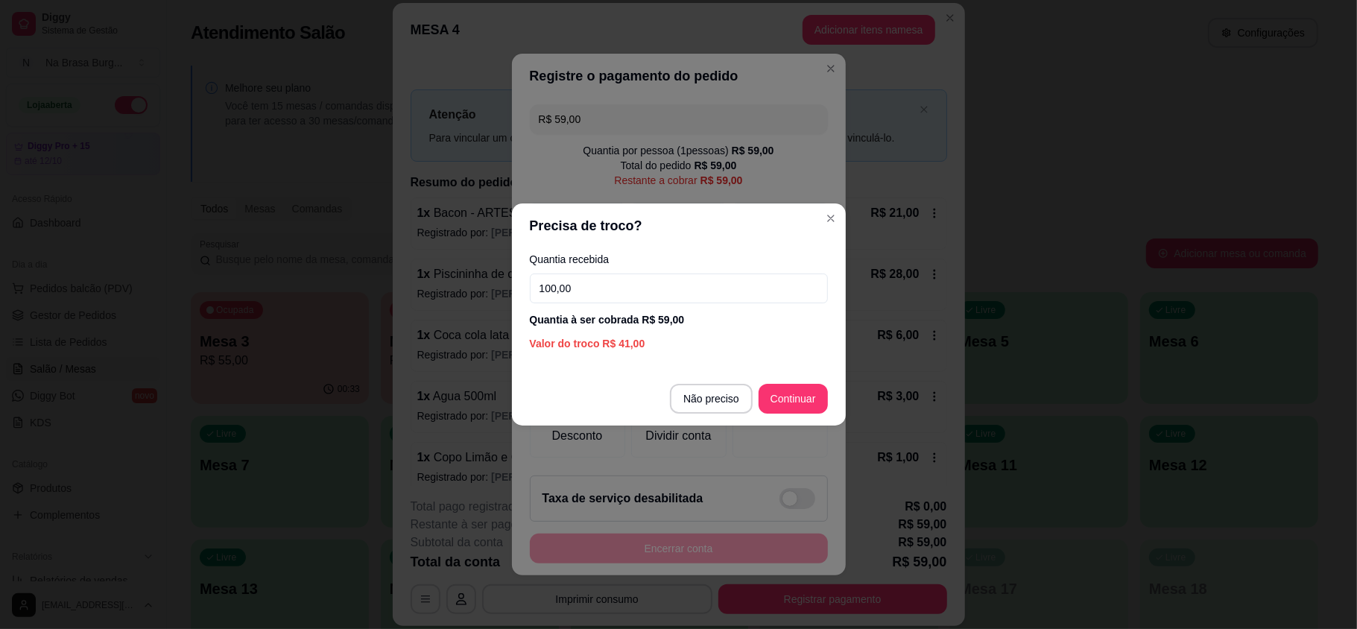
type input "100,00"
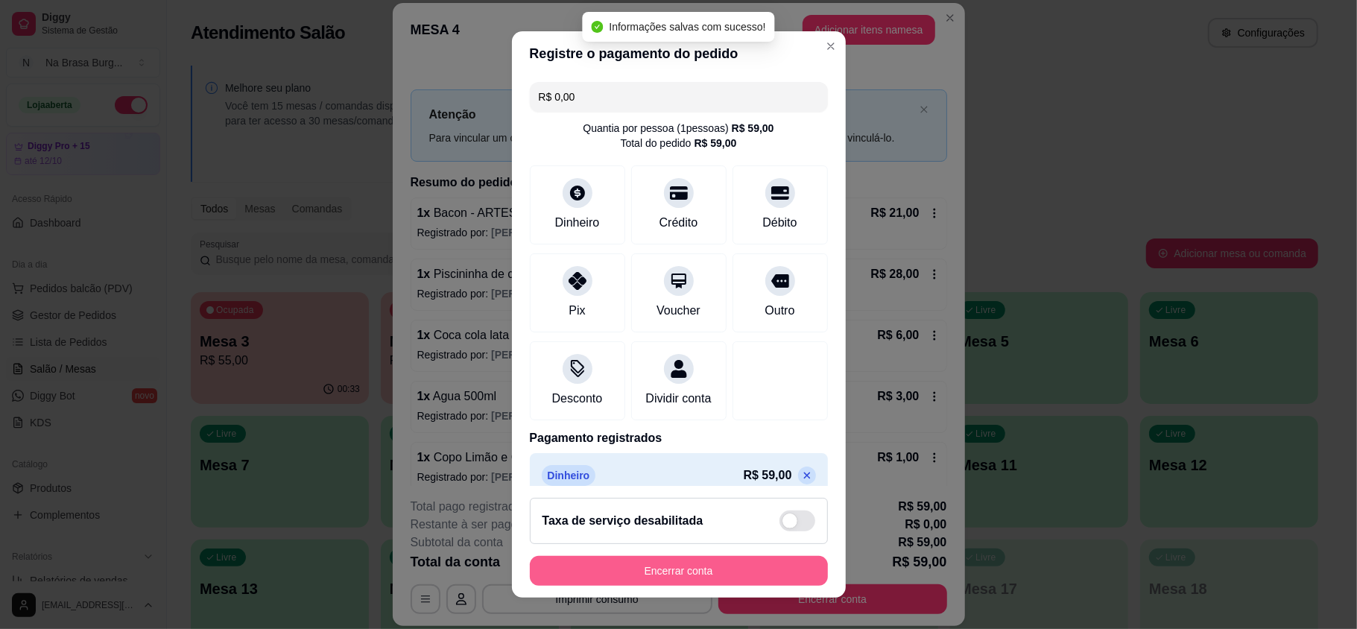
type input "R$ 0,00"
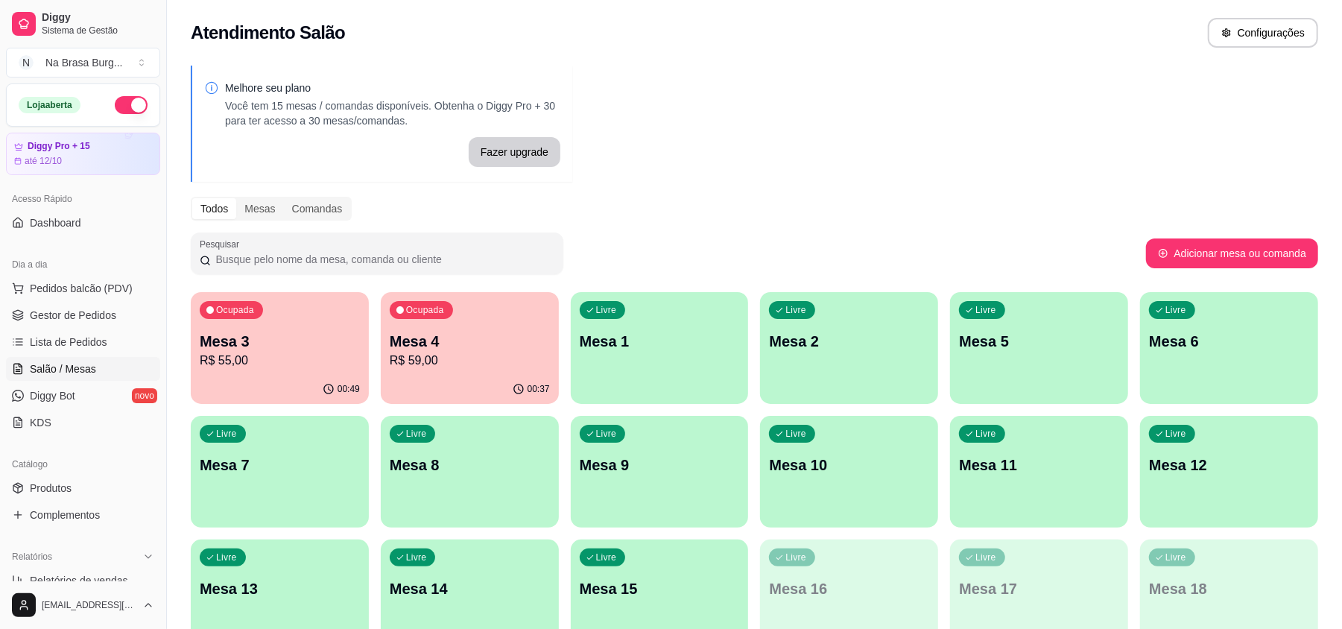
click at [277, 326] on div "Ocupada Mesa 3 R$ 55,00" at bounding box center [280, 333] width 178 height 83
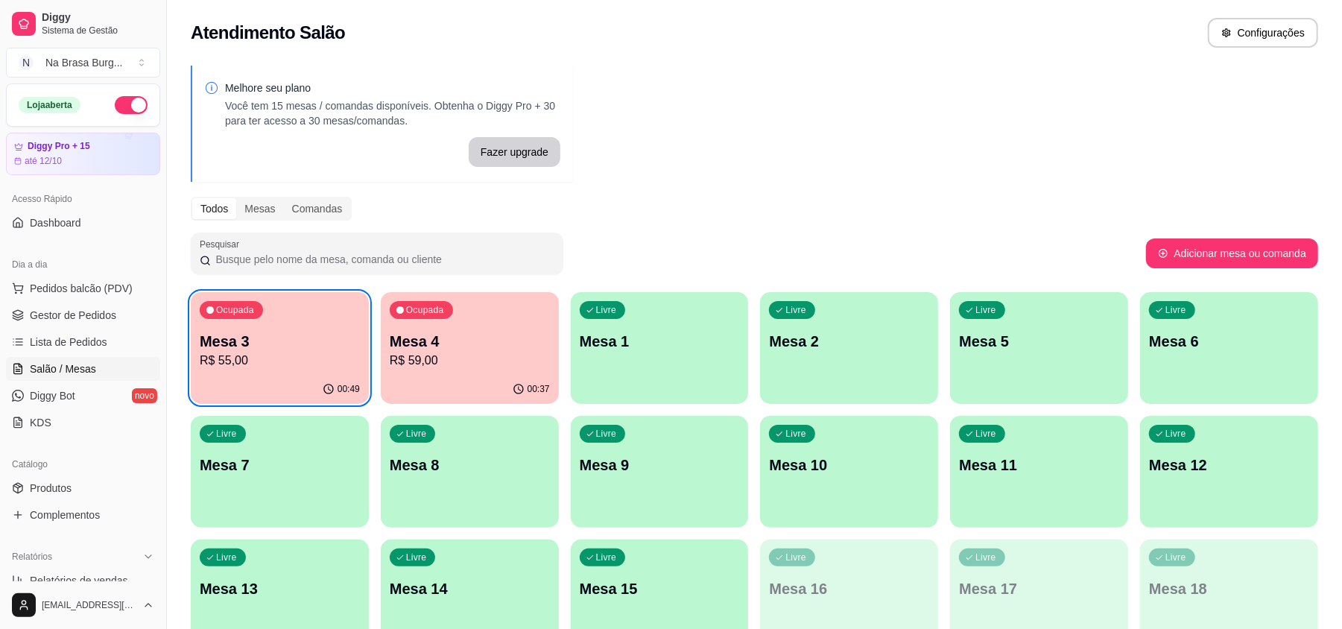
click at [221, 346] on p "Mesa 3" at bounding box center [280, 341] width 160 height 21
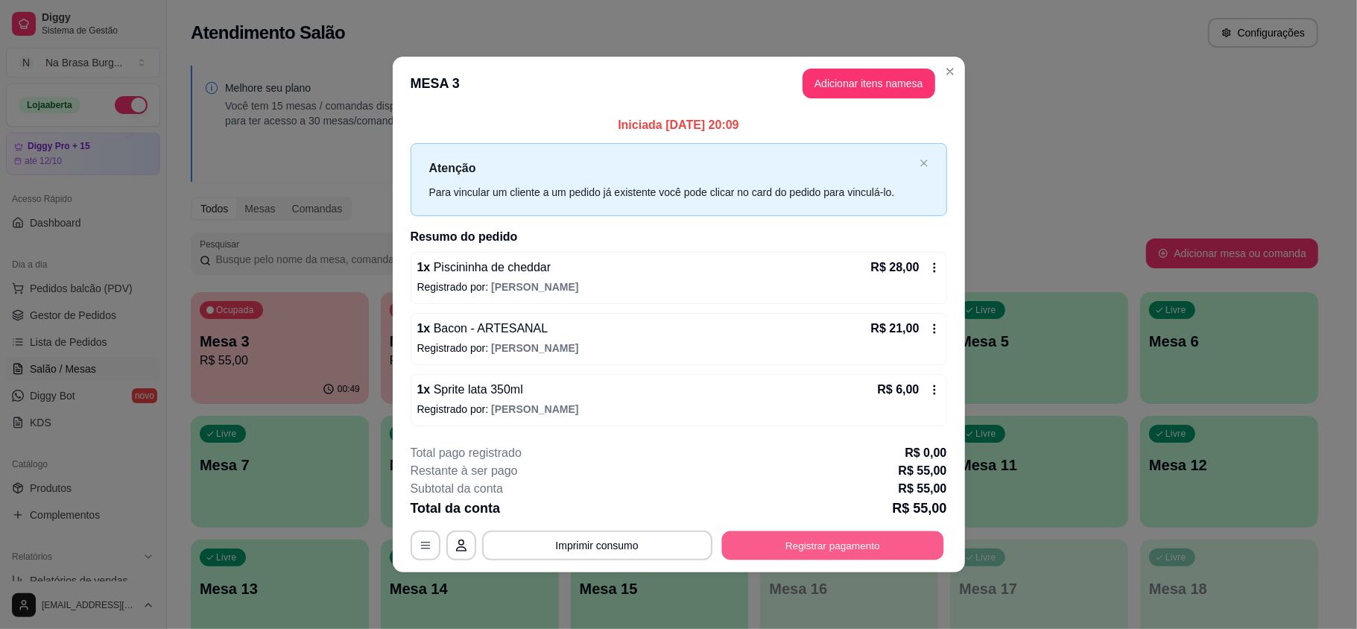
click at [822, 557] on button "Registrar pagamento" at bounding box center [832, 544] width 222 height 29
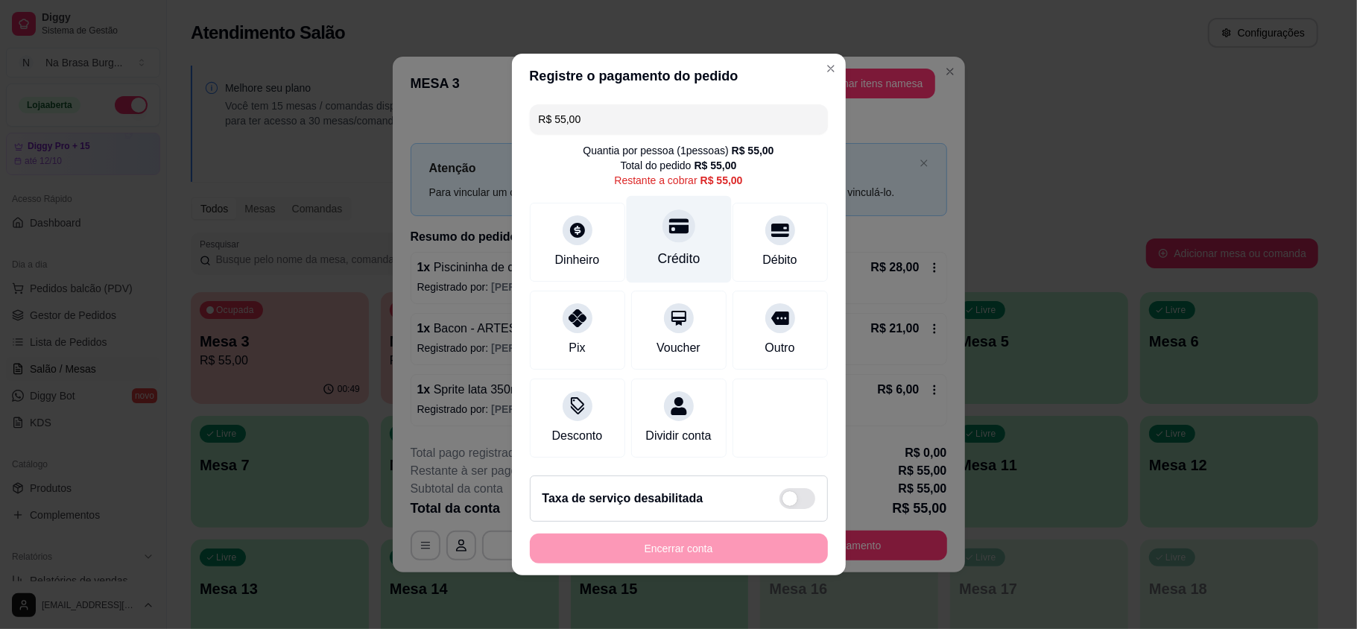
click at [657, 249] on div "Crédito" at bounding box center [678, 258] width 42 height 19
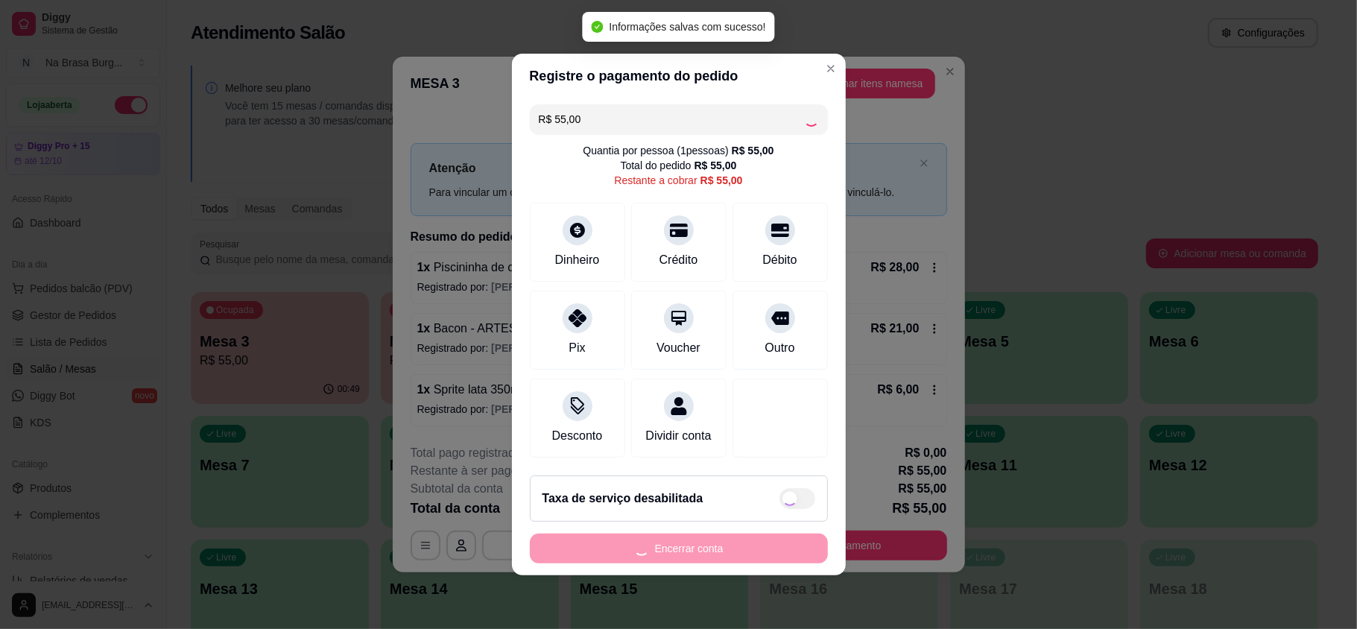
type input "R$ 0,00"
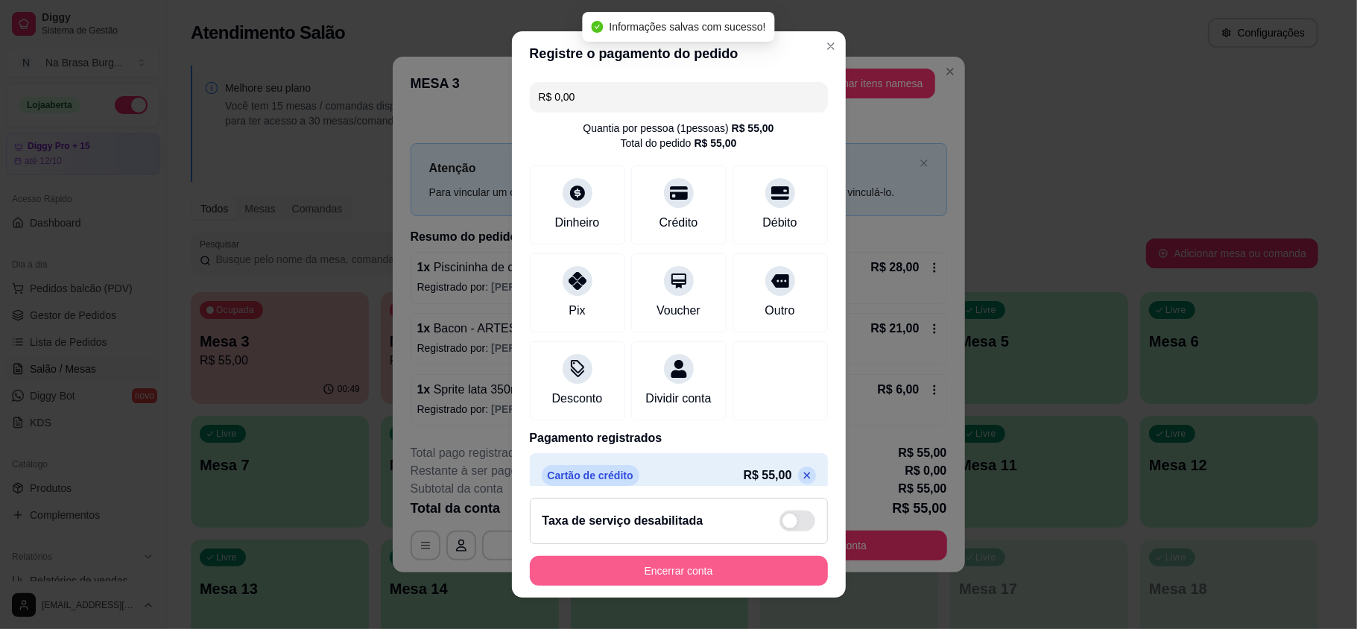
click at [683, 567] on button "Encerrar conta" at bounding box center [679, 571] width 298 height 30
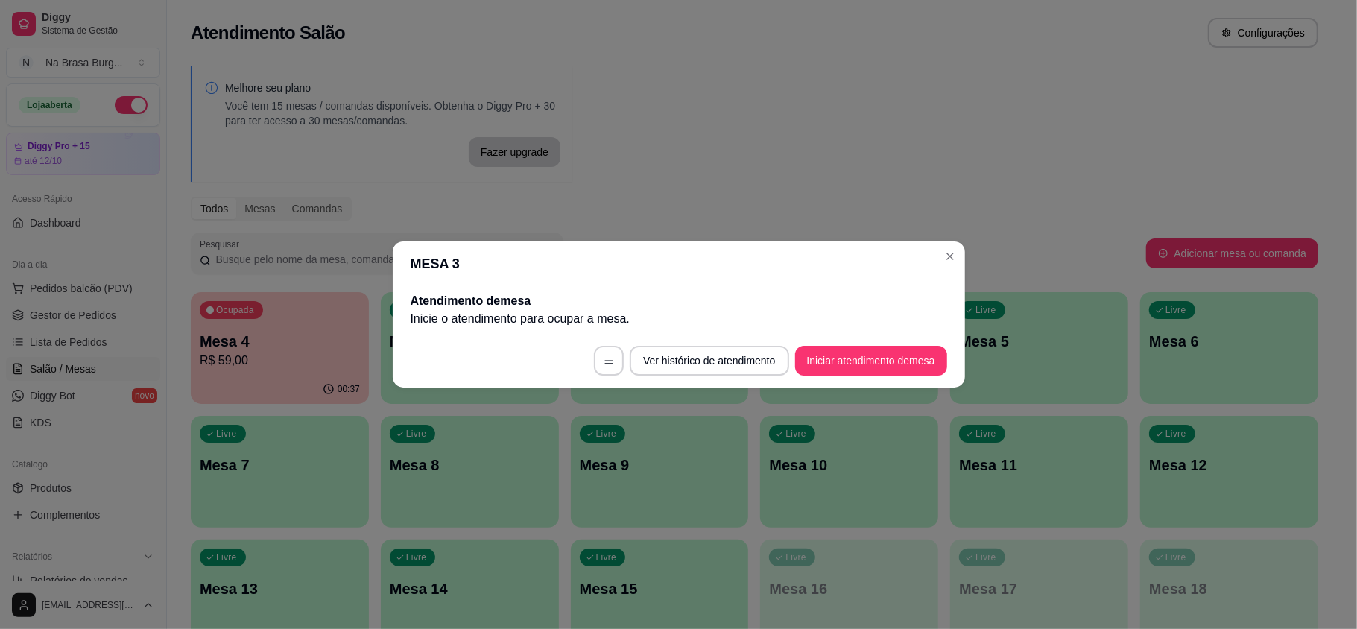
drag, startPoint x: 412, startPoint y: 384, endPoint x: 405, endPoint y: 389, distance: 8.1
click at [414, 384] on footer "Ver histórico de atendimento Iniciar atendimento de mesa" at bounding box center [679, 361] width 572 height 54
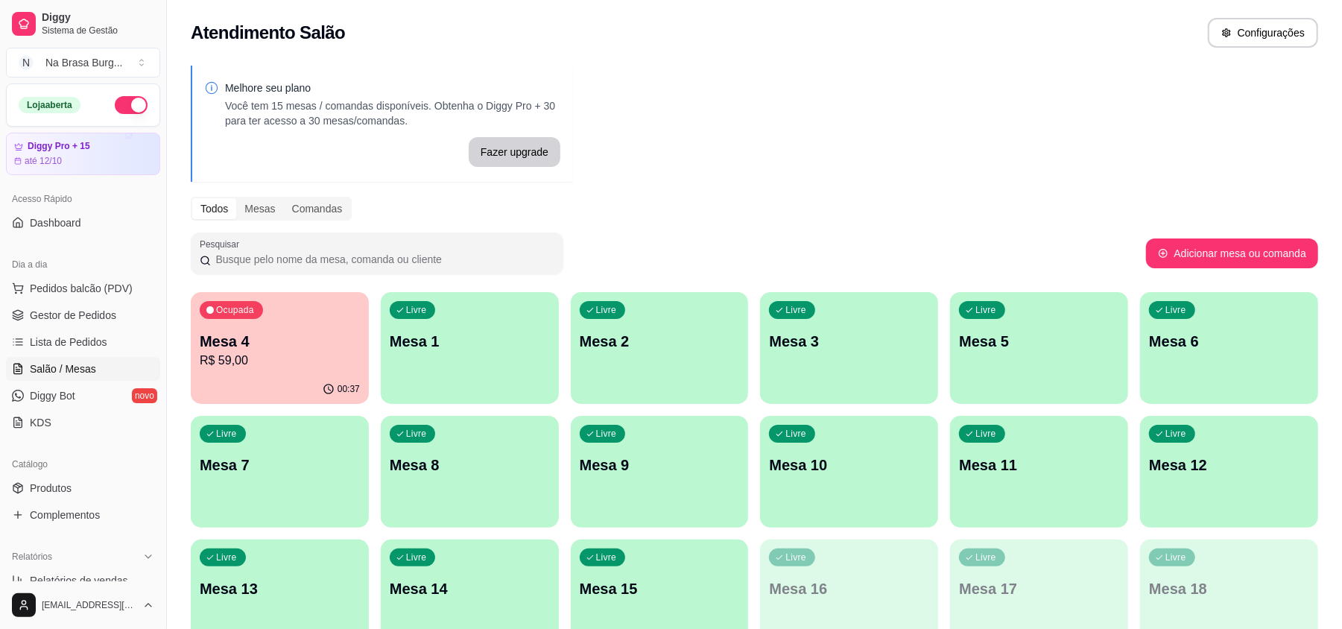
click at [308, 388] on div "00:37" at bounding box center [280, 389] width 178 height 29
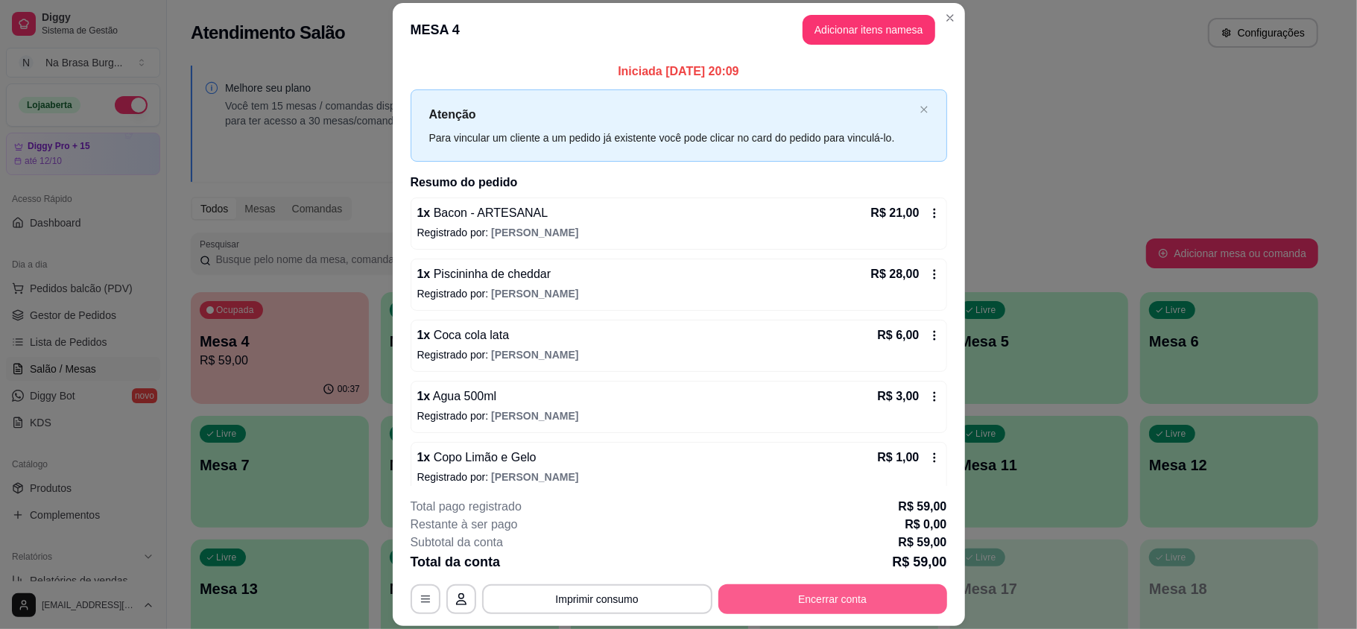
click at [815, 594] on button "Encerrar conta" at bounding box center [832, 599] width 229 height 30
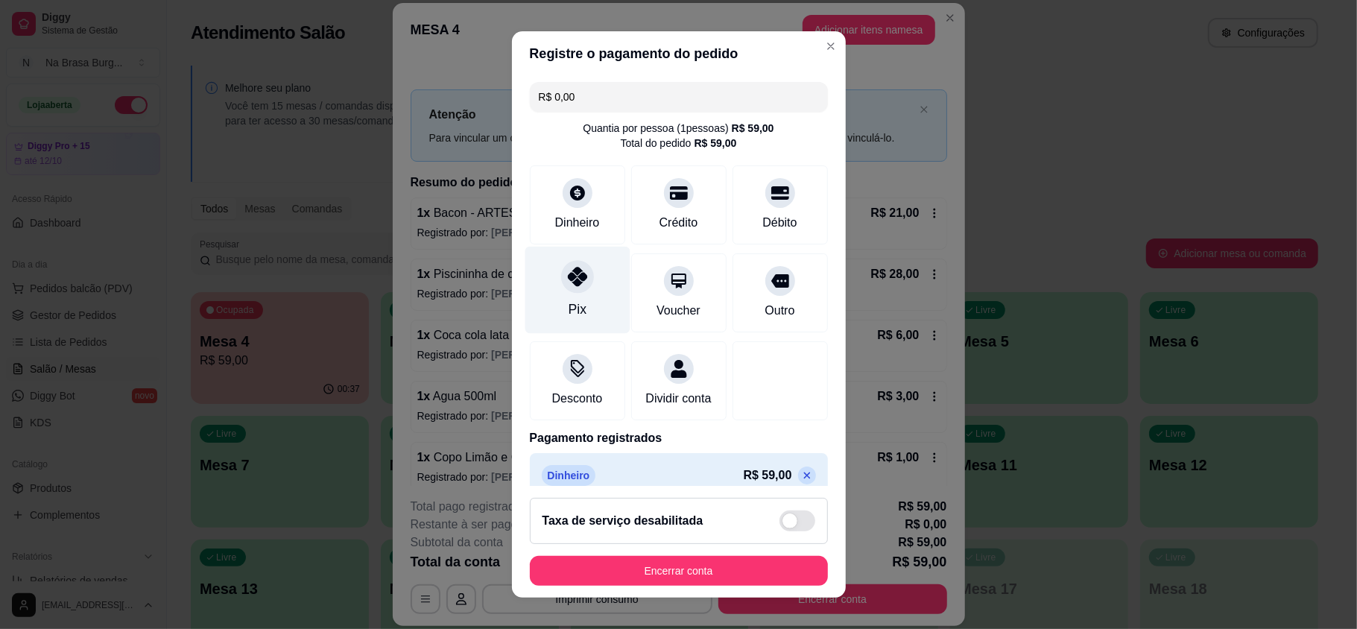
click at [544, 288] on div "Pix" at bounding box center [576, 290] width 105 height 87
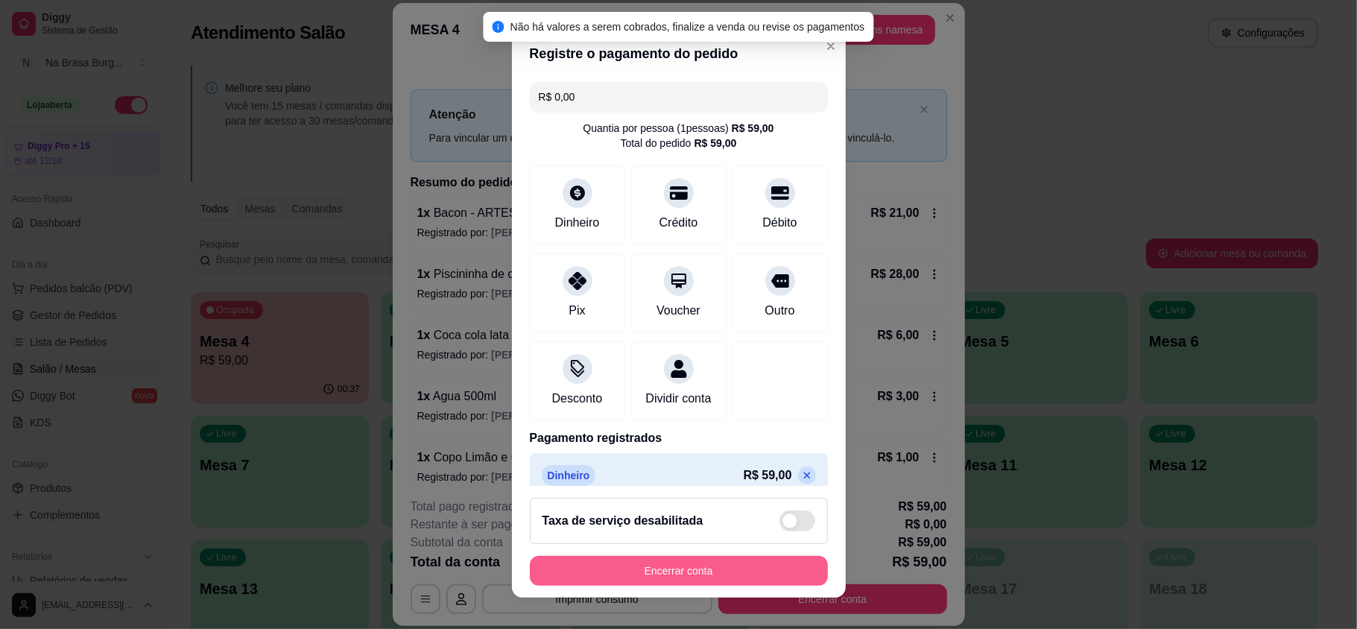
click at [629, 565] on button "Encerrar conta" at bounding box center [679, 571] width 298 height 30
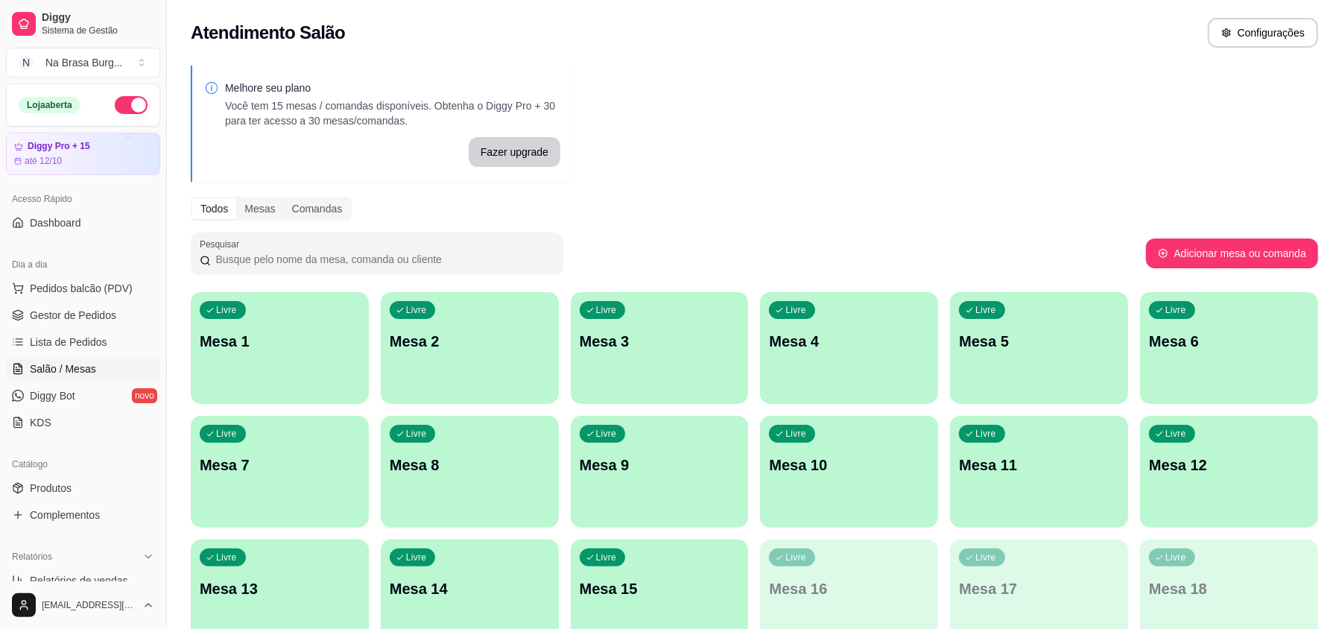
scroll to position [198, 0]
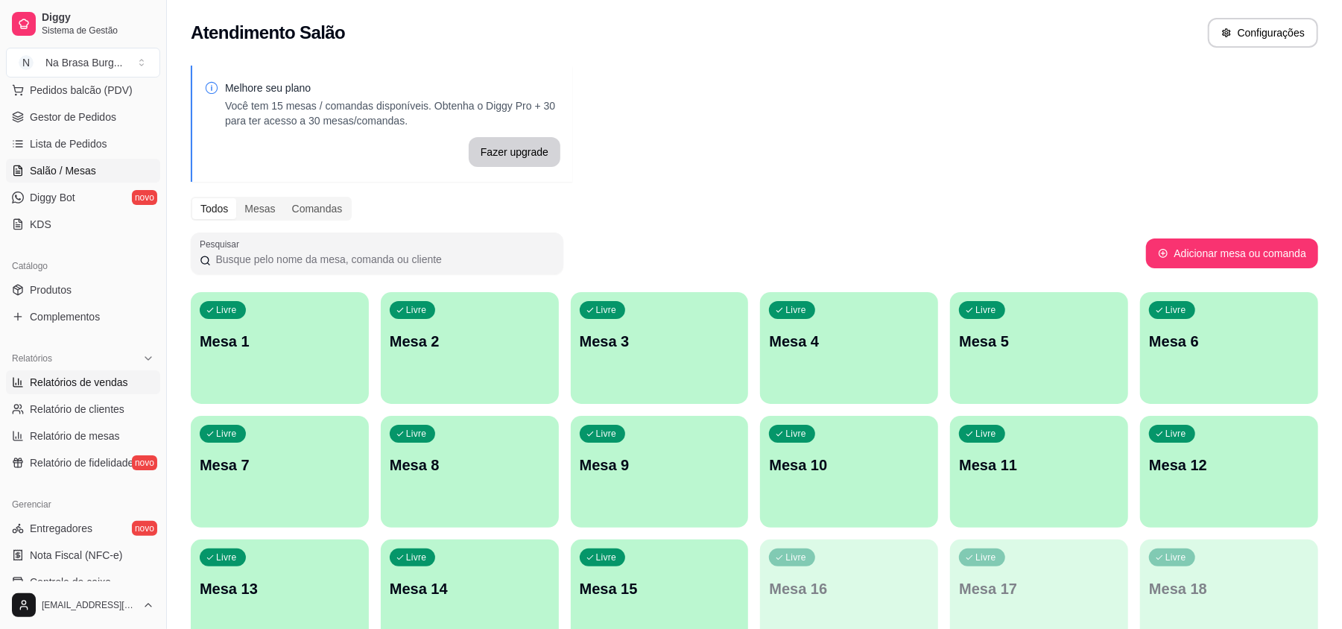
click at [104, 387] on span "Relatórios de vendas" at bounding box center [79, 382] width 98 height 15
select select "ALL"
select select "0"
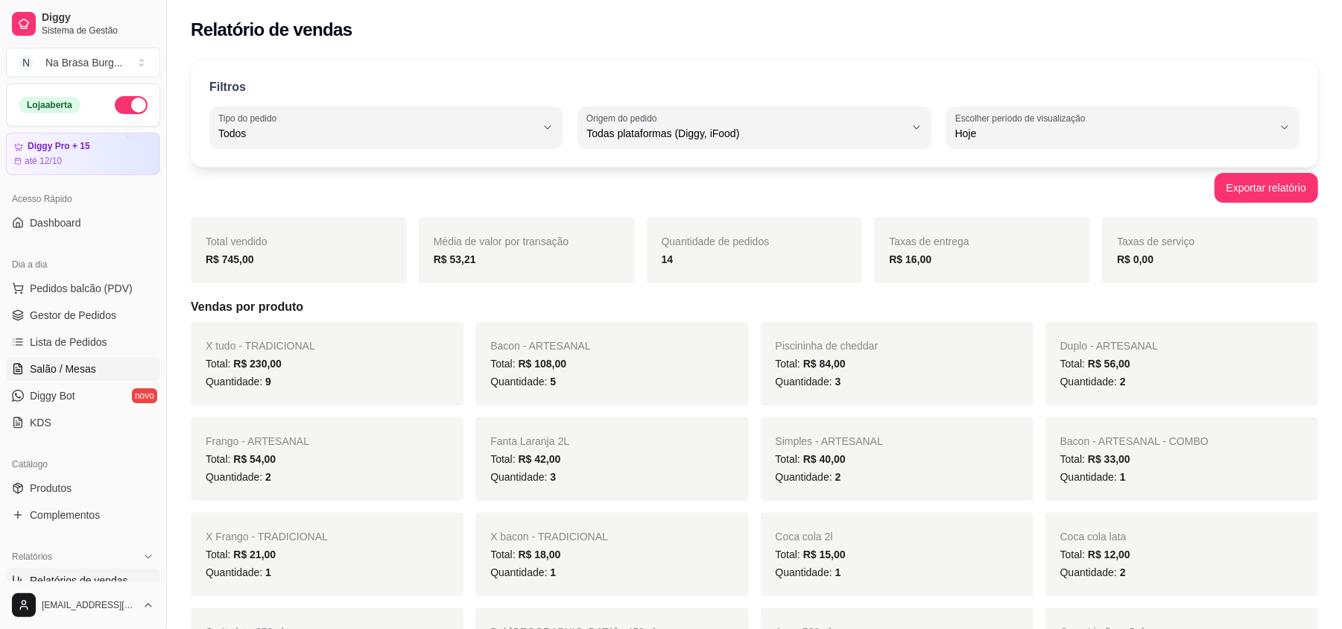
click at [90, 378] on link "Salão / Mesas" at bounding box center [83, 369] width 154 height 24
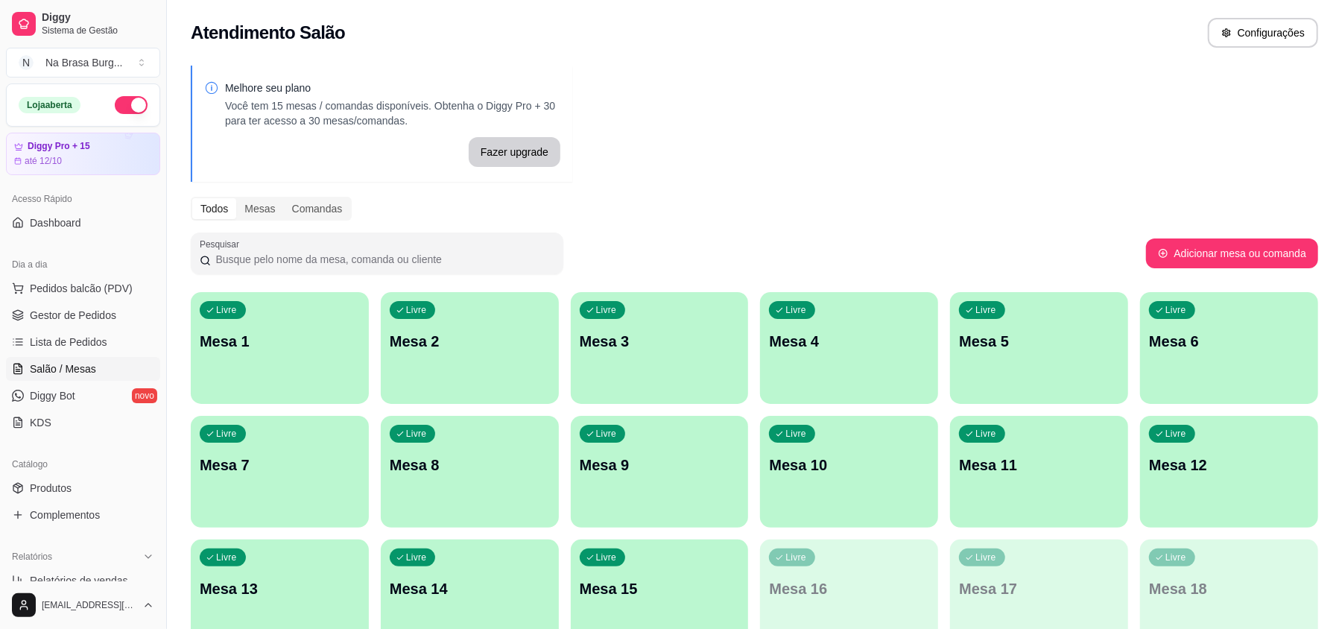
click at [90, 378] on link "Salão / Mesas" at bounding box center [83, 369] width 154 height 24
